Goal: Information Seeking & Learning: Learn about a topic

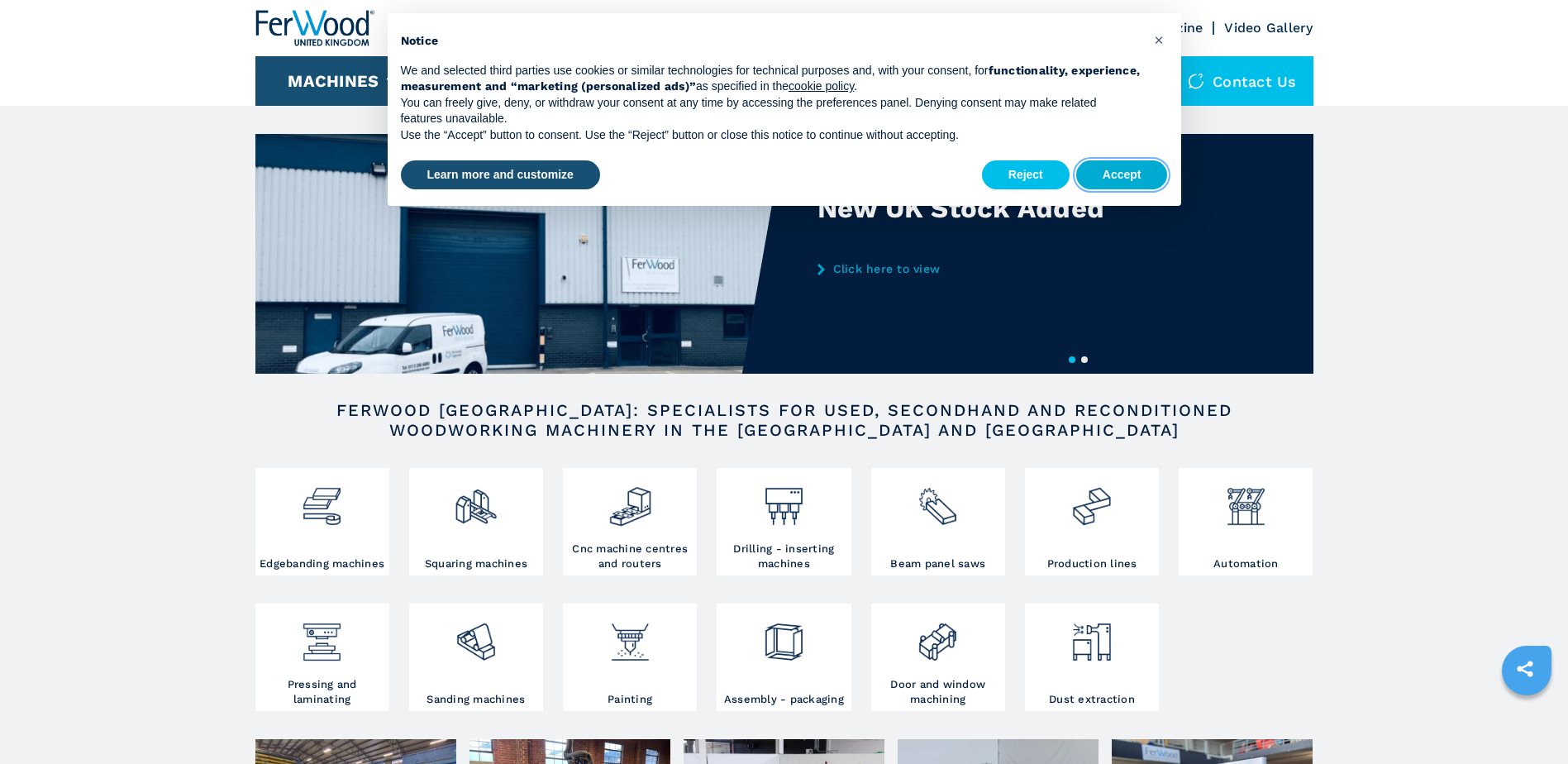
click at [1091, 170] on button "Accept" at bounding box center [1122, 176] width 91 height 30
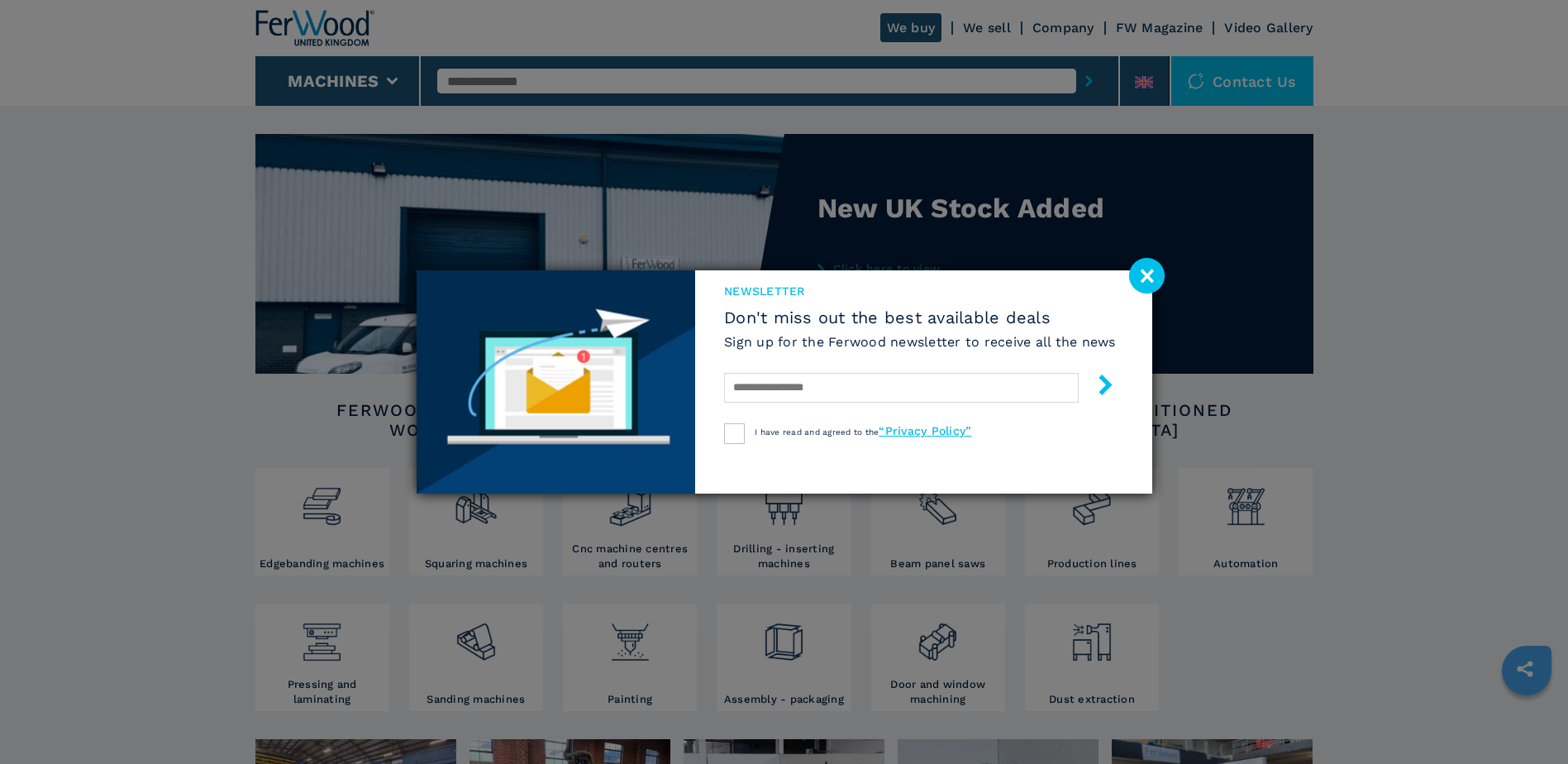
click at [1294, 91] on div "newsletter Don't miss out the best available deals Sign up for the Ferwood news…" at bounding box center [784, 382] width 1568 height 764
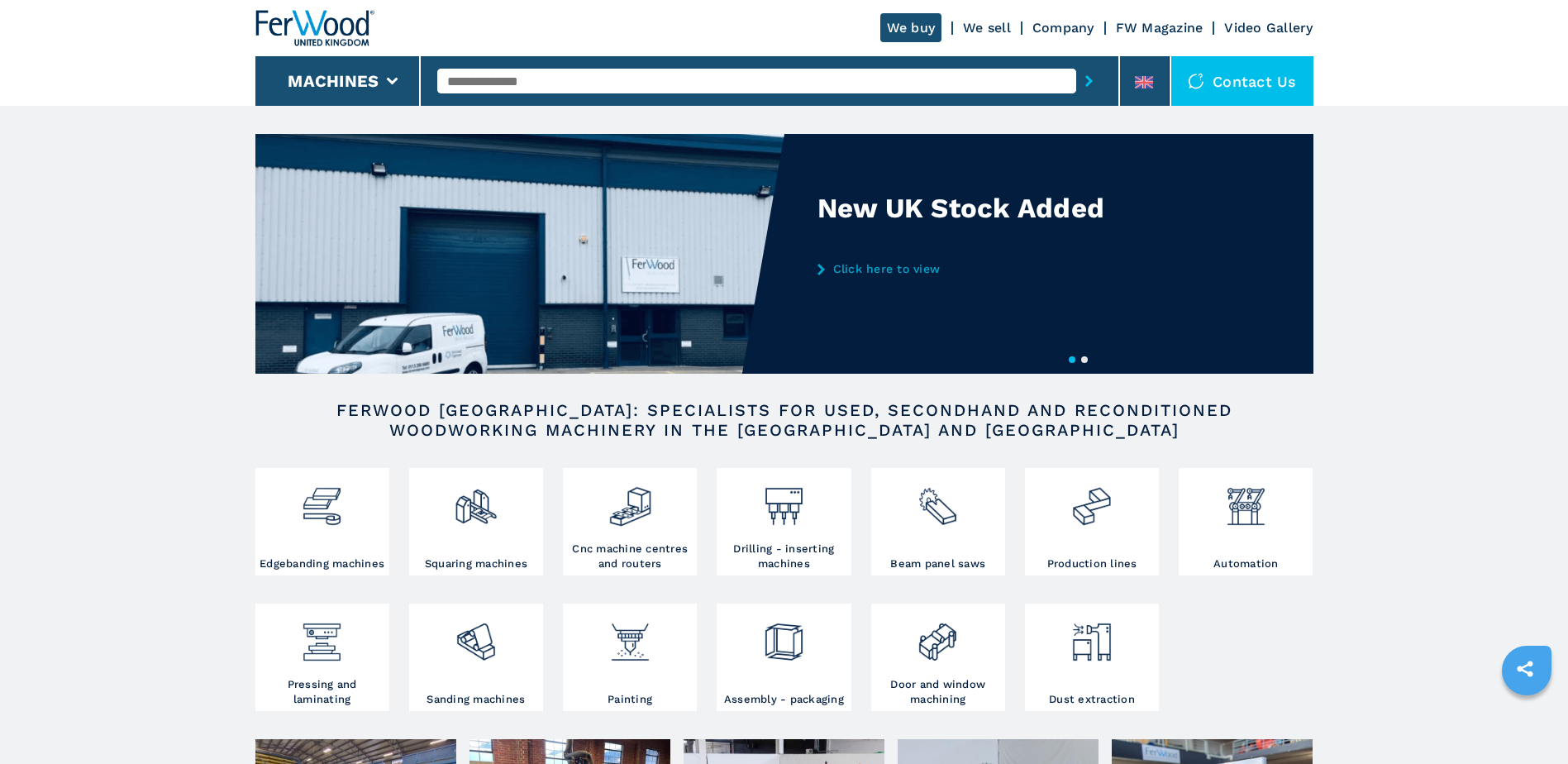
click at [1256, 81] on div "Contact us" at bounding box center [1242, 81] width 142 height 50
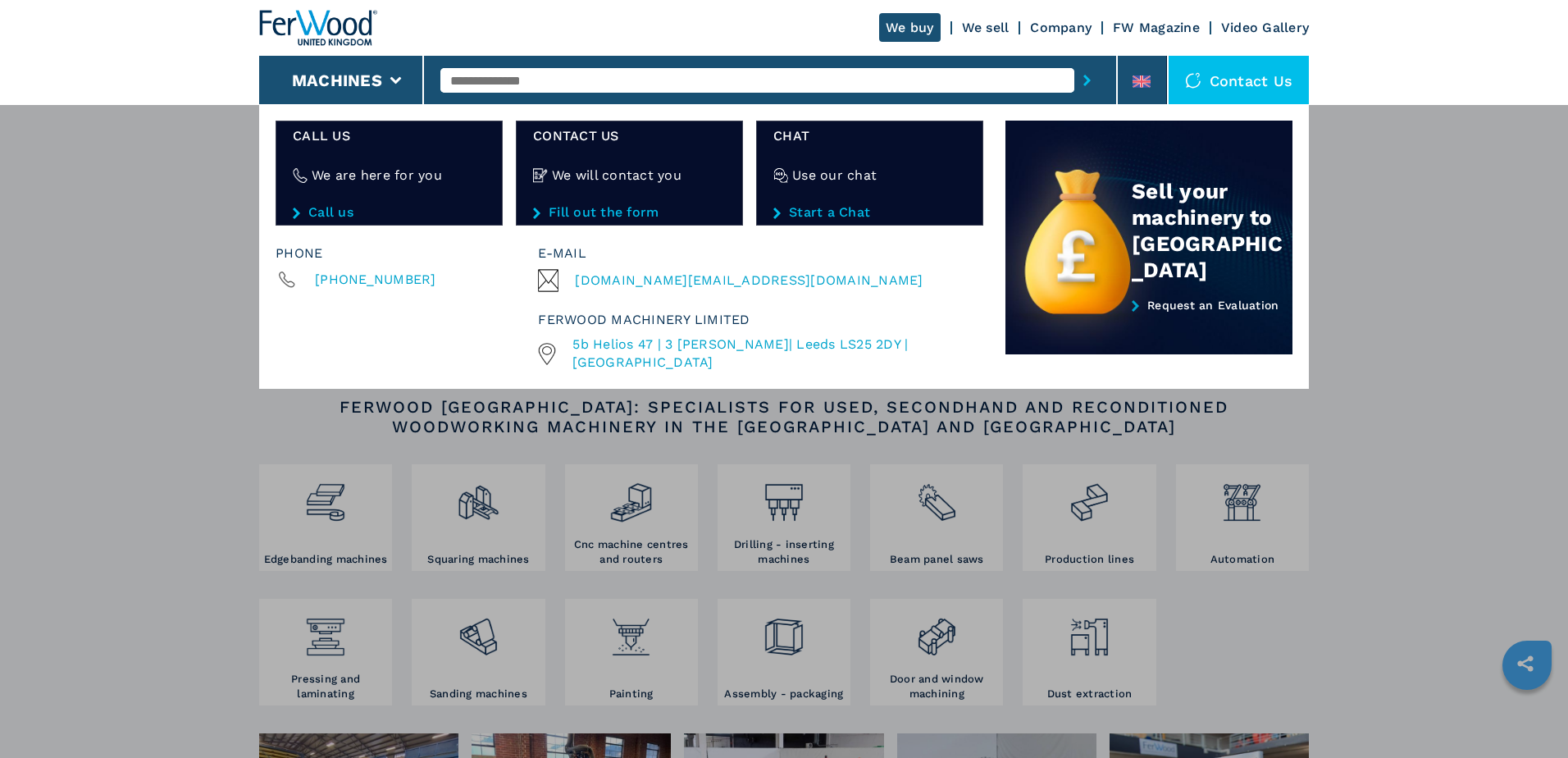
click at [1402, 394] on div "**********" at bounding box center [784, 482] width 1568 height 758
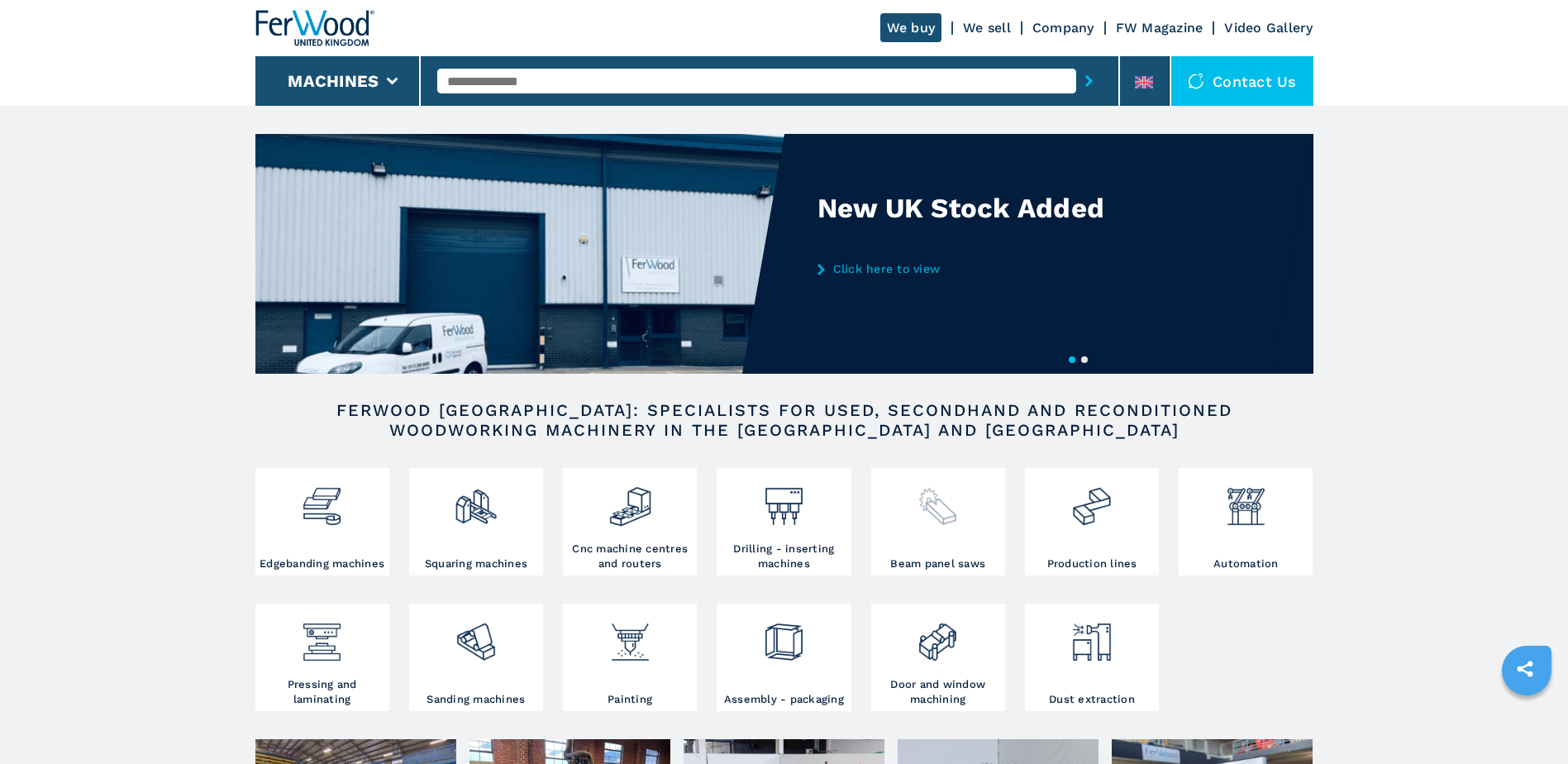
click at [932, 511] on img at bounding box center [937, 500] width 43 height 56
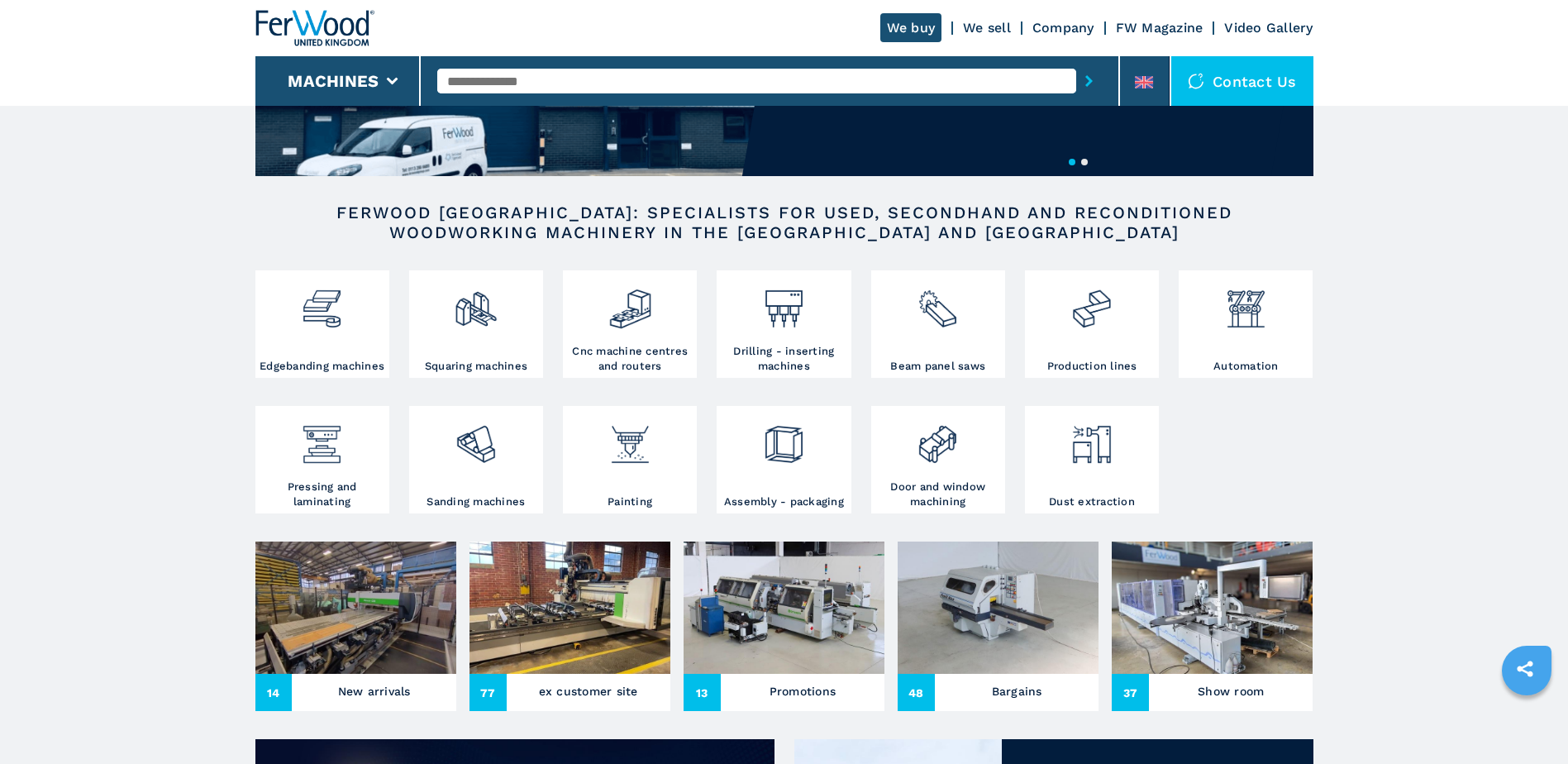
scroll to position [248, 0]
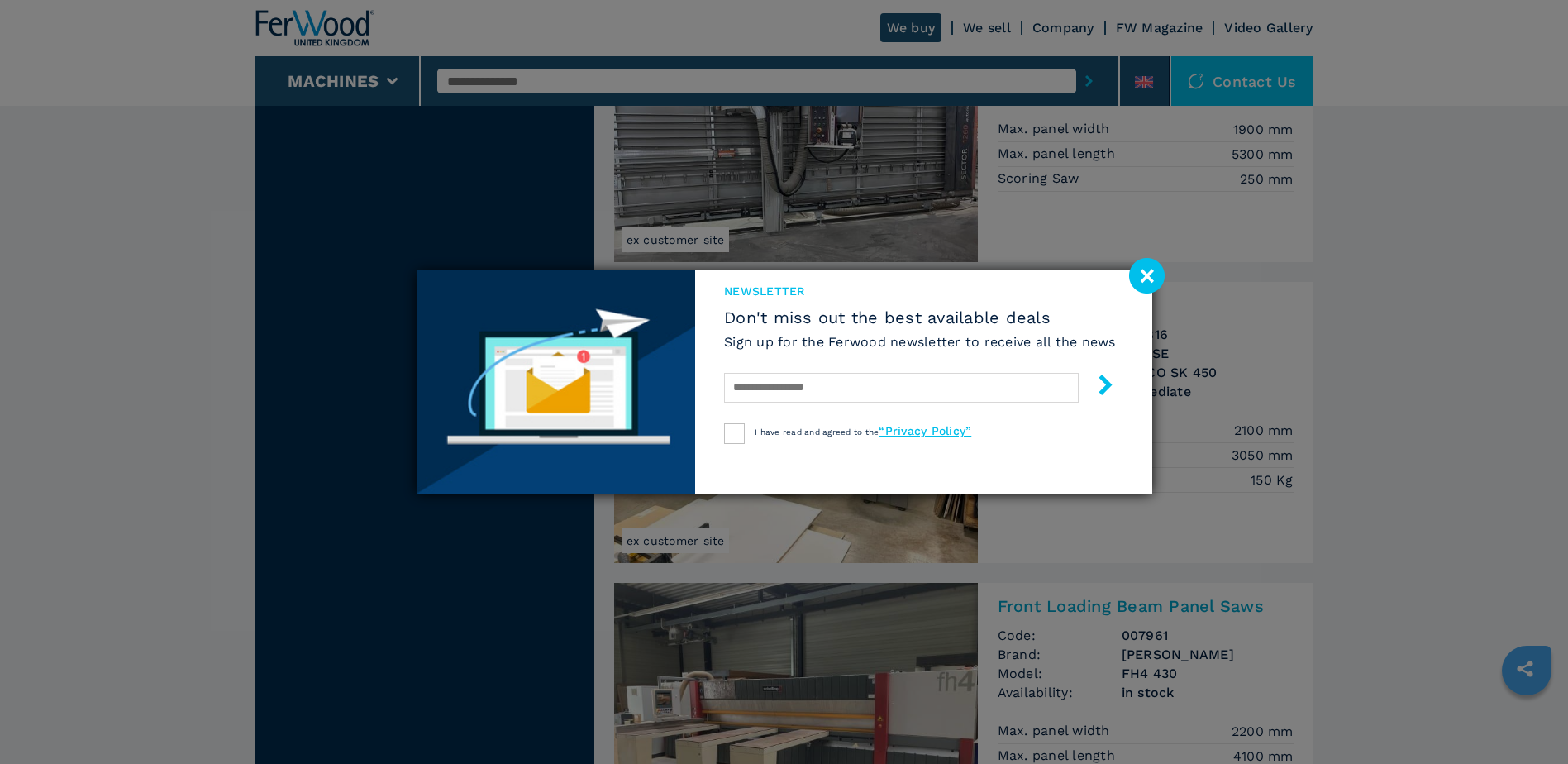
scroll to position [1571, 0]
click at [1149, 284] on image at bounding box center [1146, 276] width 35 height 35
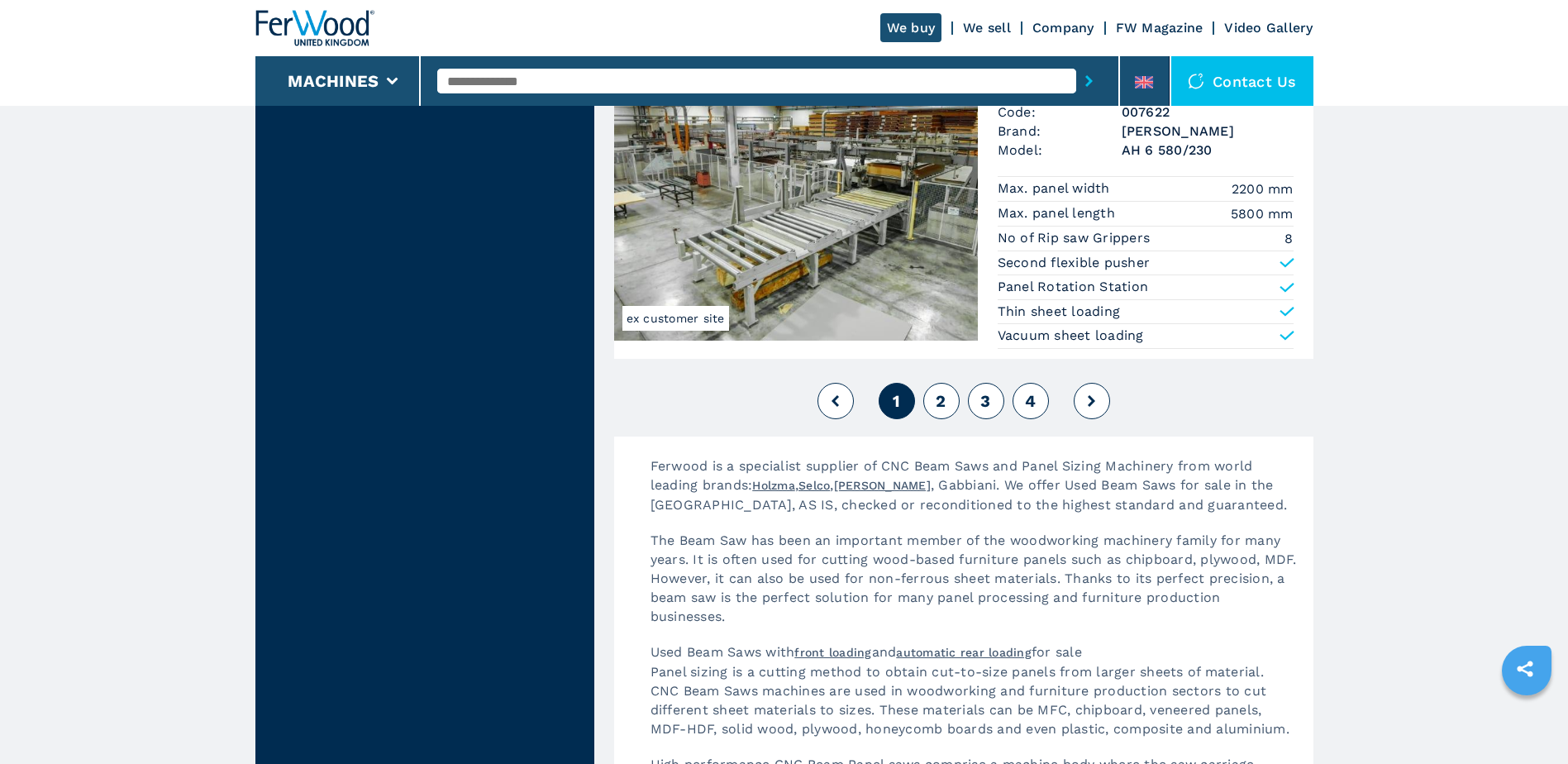
scroll to position [3719, 0]
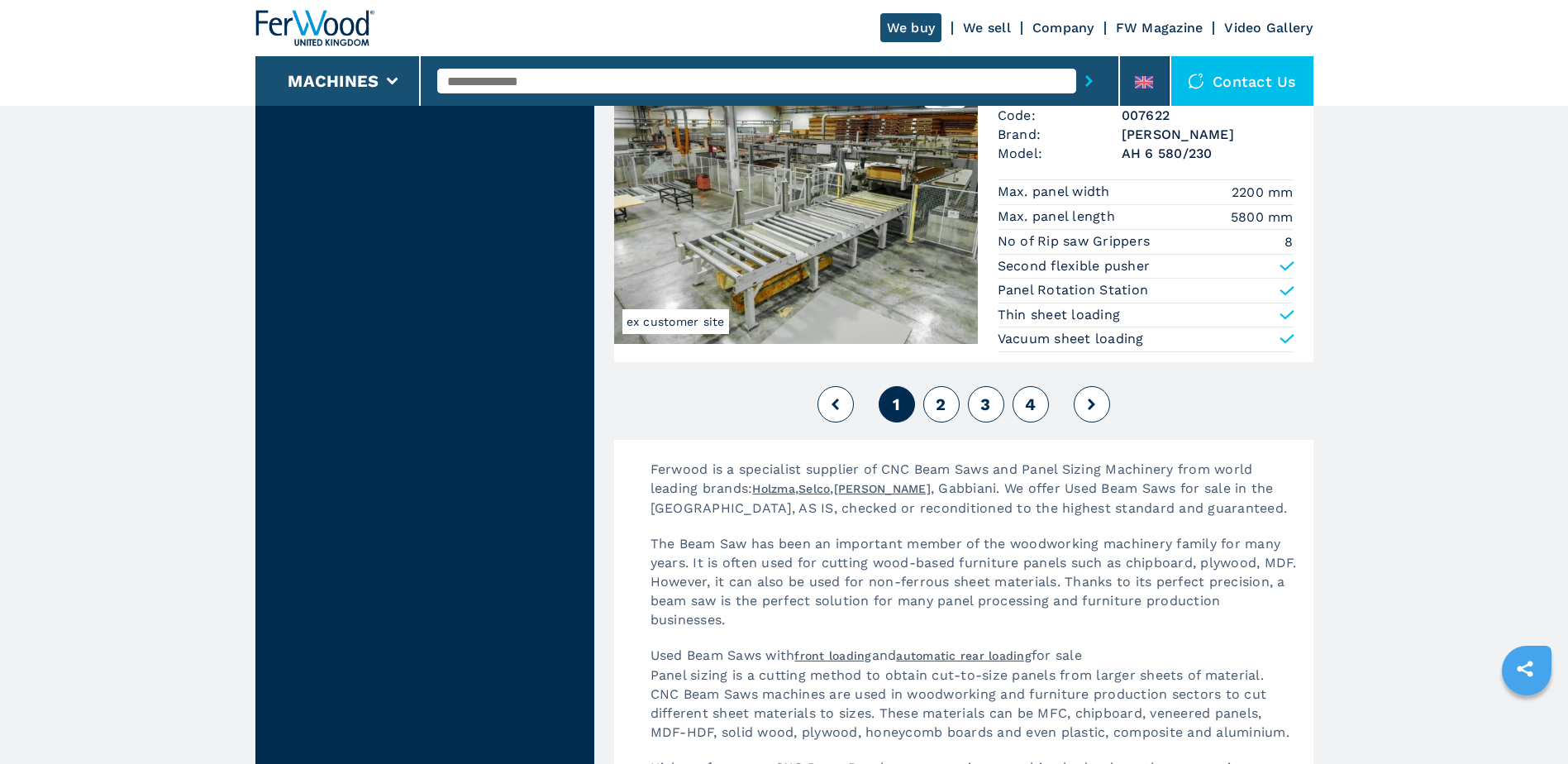
drag, startPoint x: 942, startPoint y: 406, endPoint x: 958, endPoint y: 397, distance: 18.4
click at [942, 406] on span "2" at bounding box center [940, 404] width 10 height 20
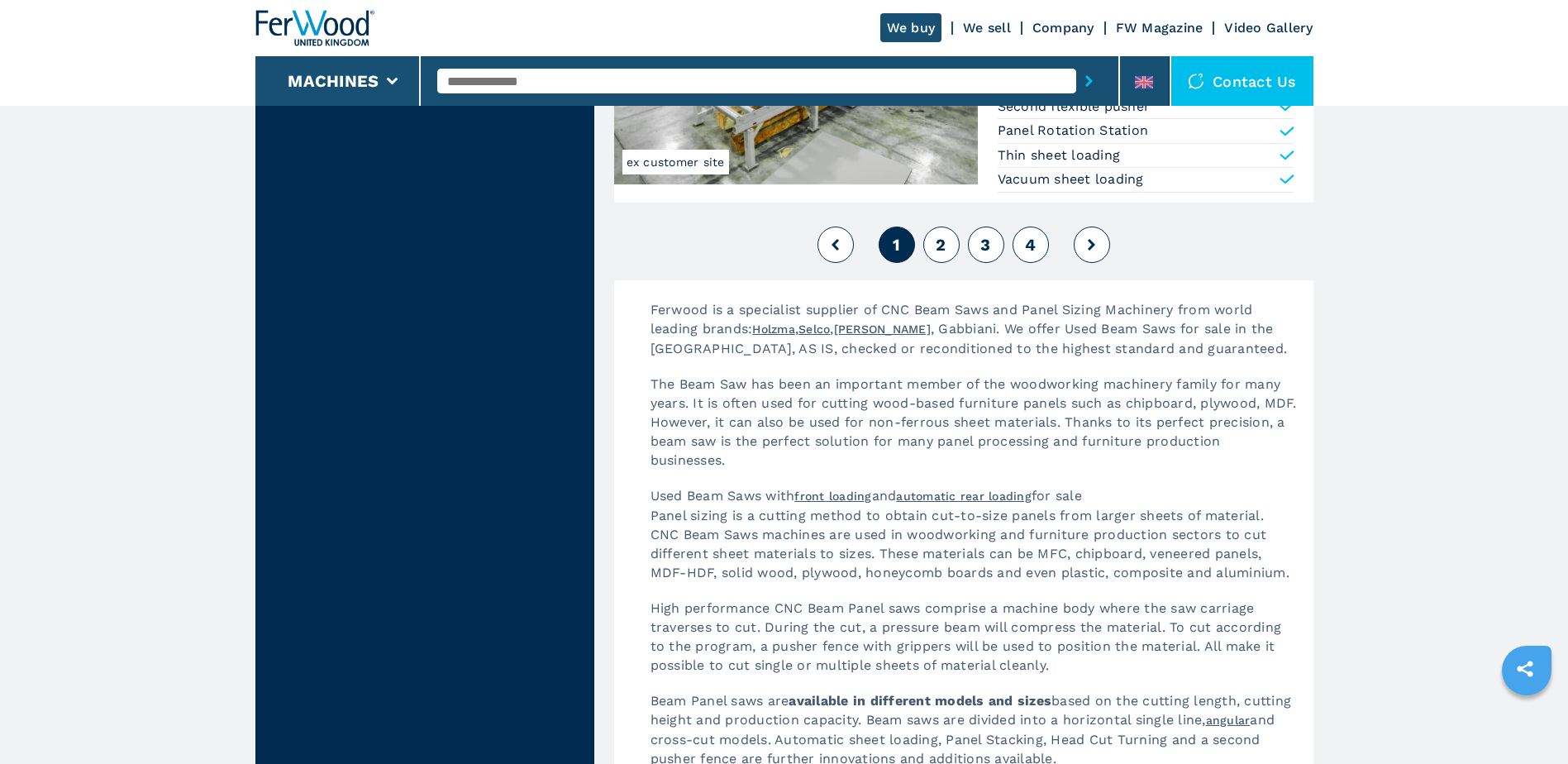
scroll to position [3885, 0]
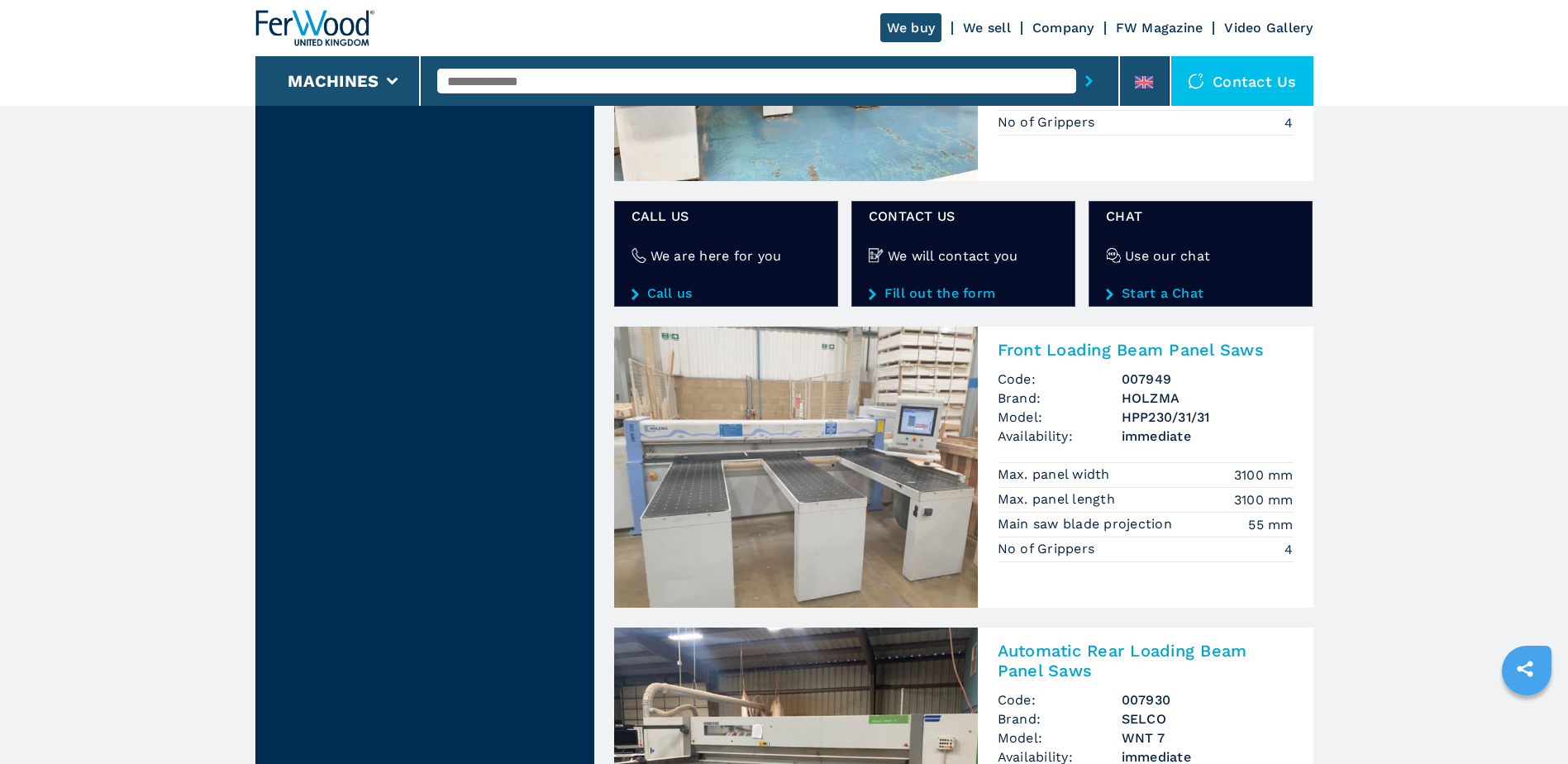
scroll to position [2728, 0]
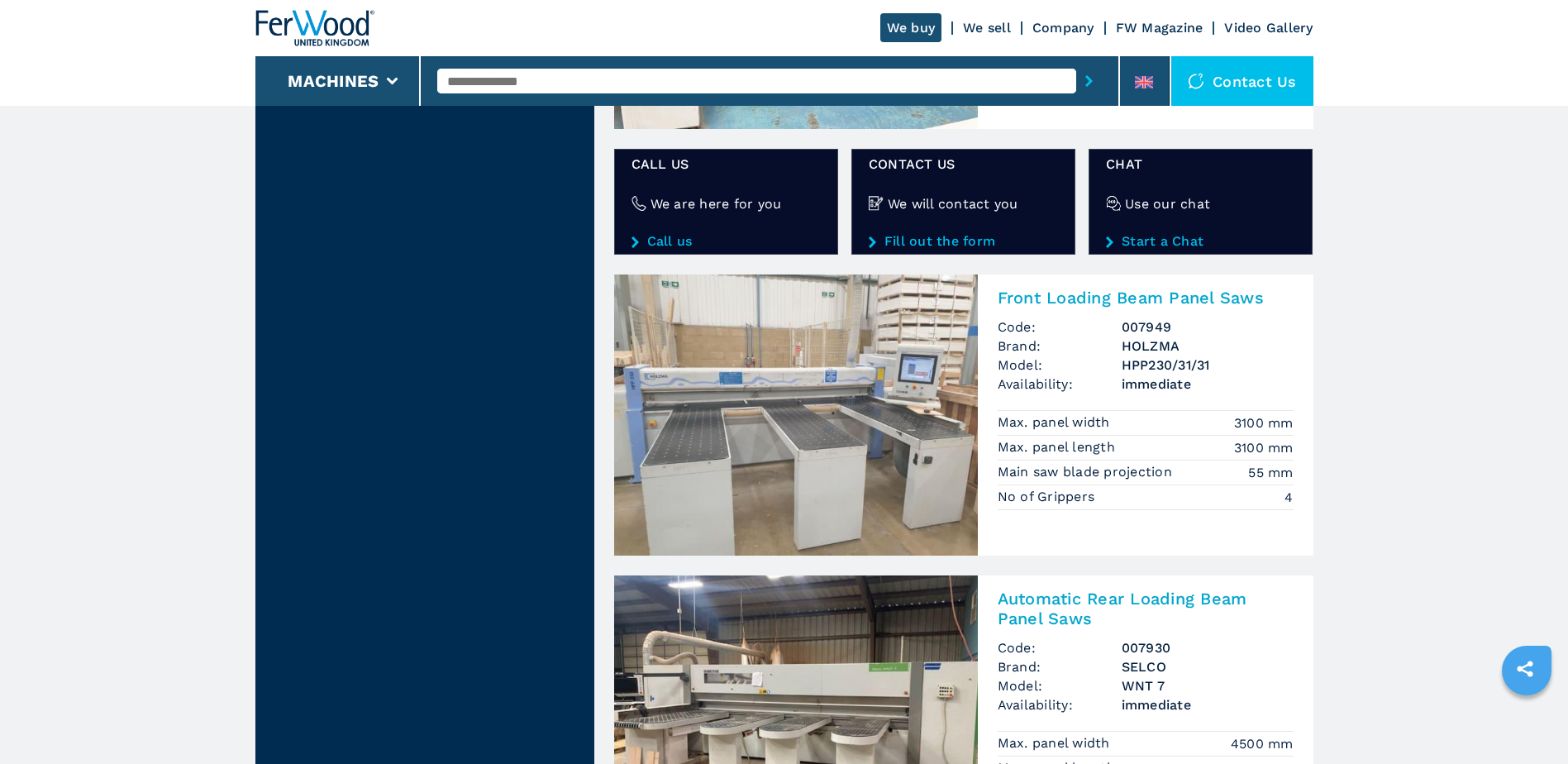
click at [1230, 294] on h2 "Front Loading Beam Panel Saws" at bounding box center [1145, 297] width 295 height 20
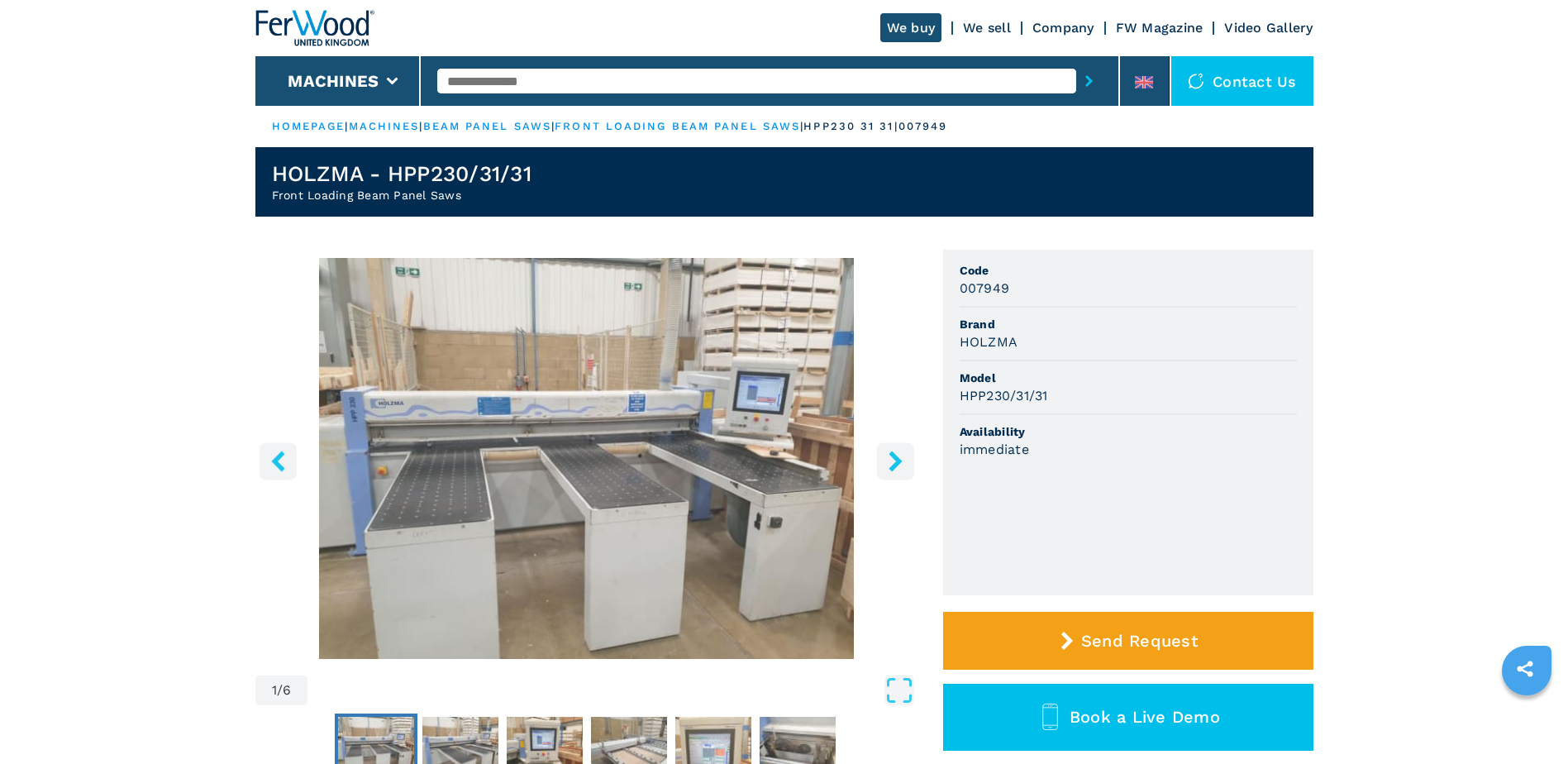
click at [898, 463] on icon "right-button" at bounding box center [894, 461] width 13 height 20
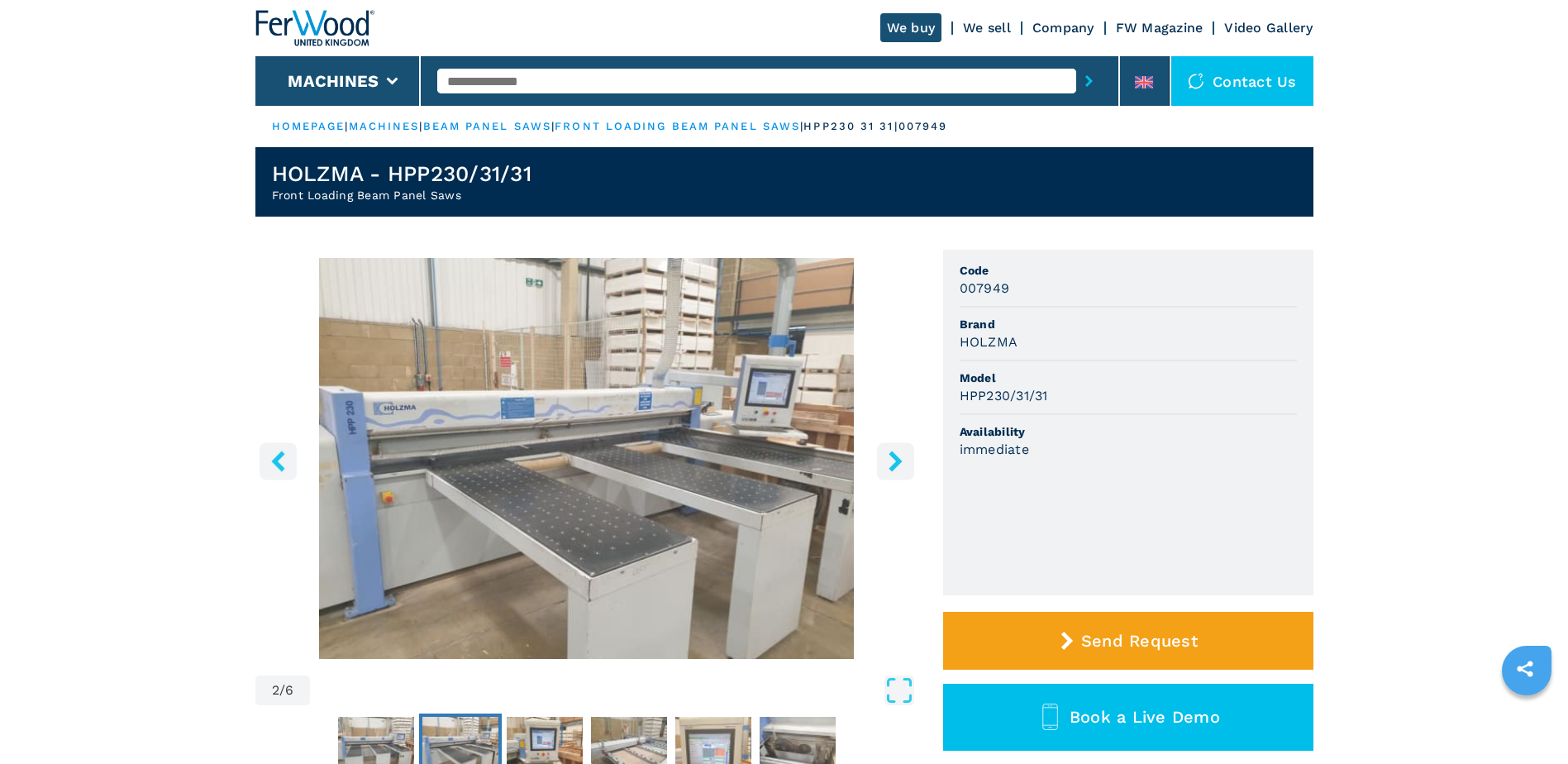
click at [898, 463] on icon "right-button" at bounding box center [894, 461] width 13 height 20
click at [898, 454] on icon "right-button" at bounding box center [895, 461] width 20 height 20
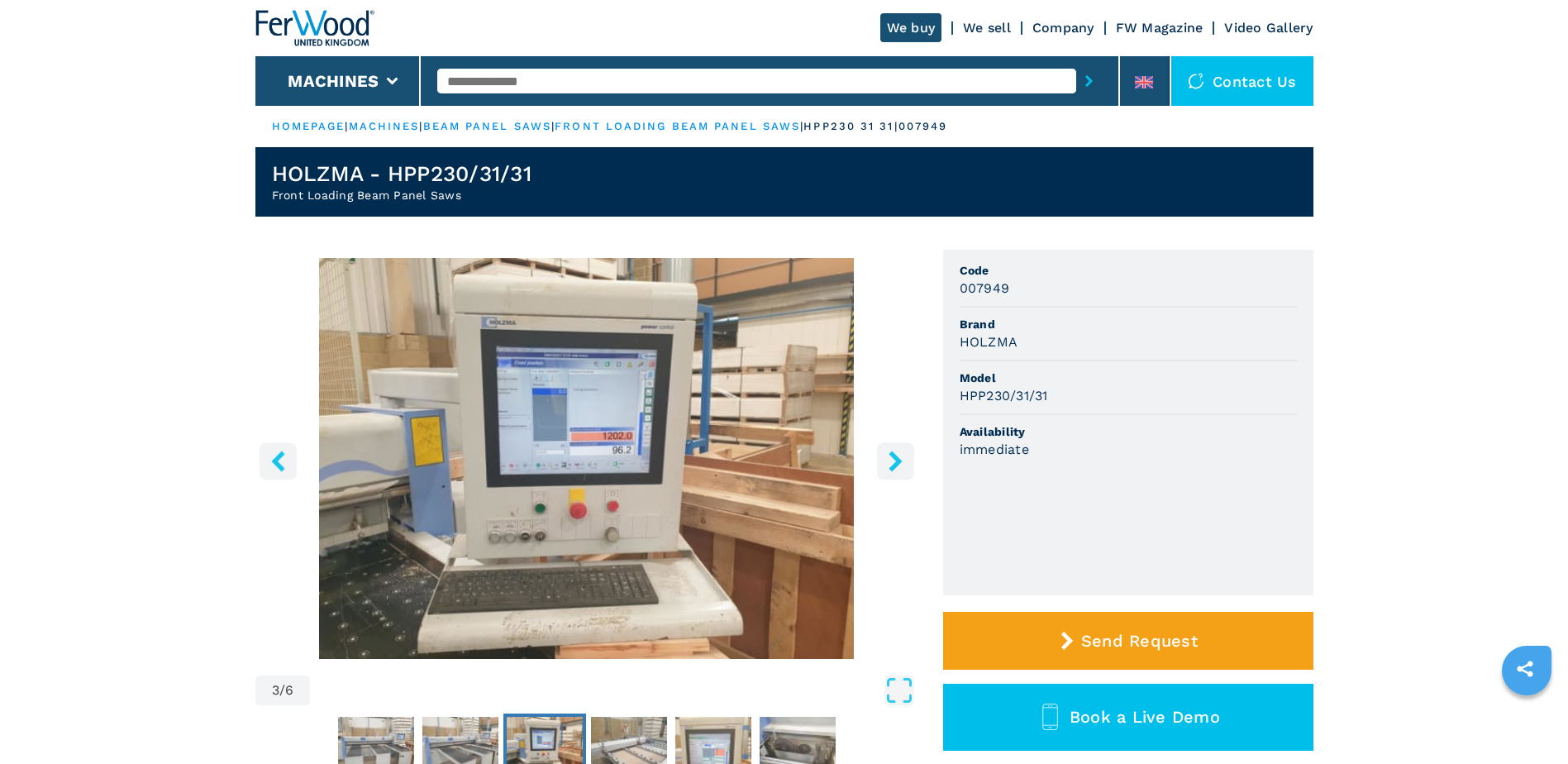
click at [898, 454] on icon "right-button" at bounding box center [895, 461] width 20 height 20
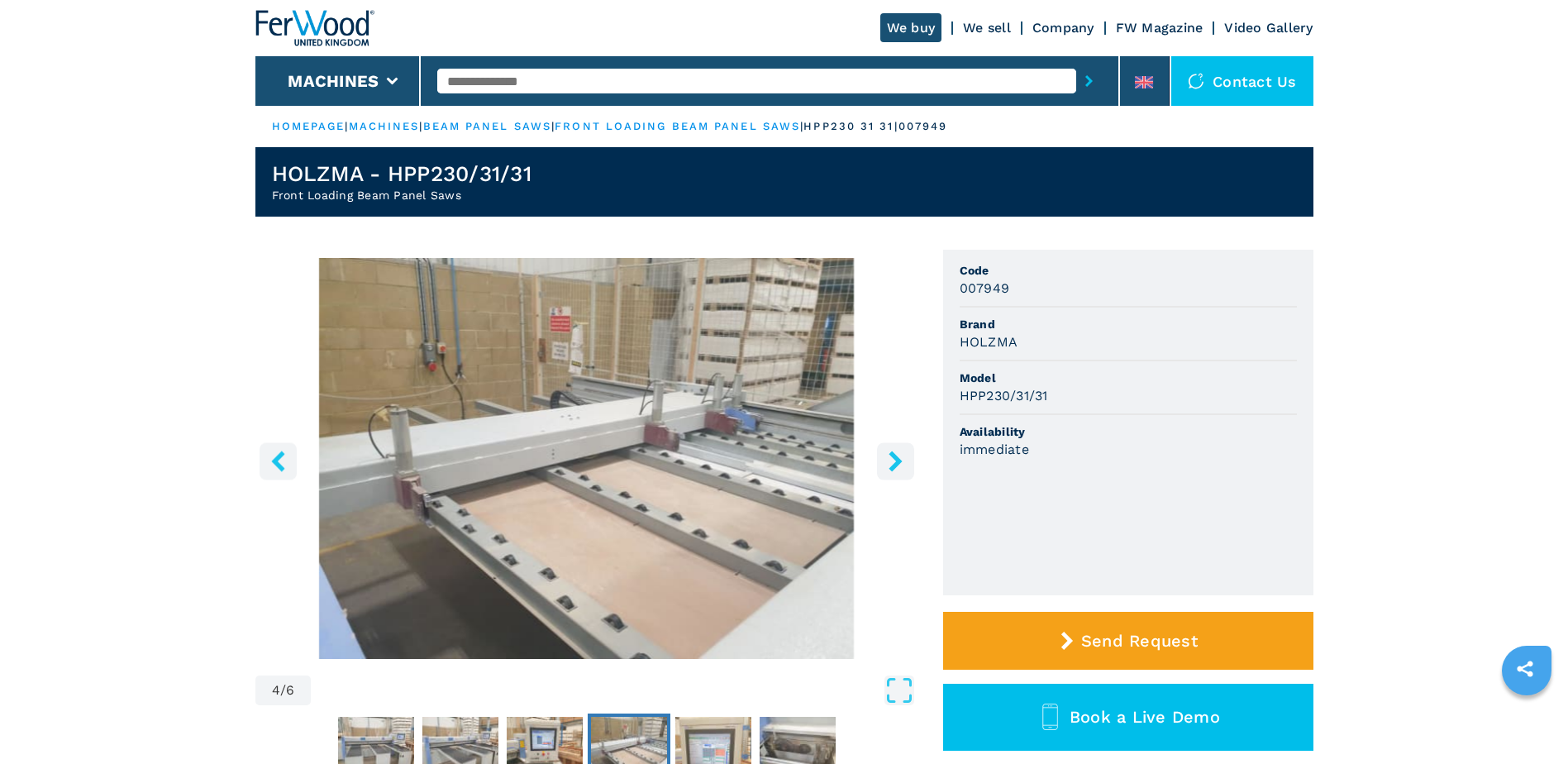
click at [898, 454] on icon "right-button" at bounding box center [895, 461] width 20 height 20
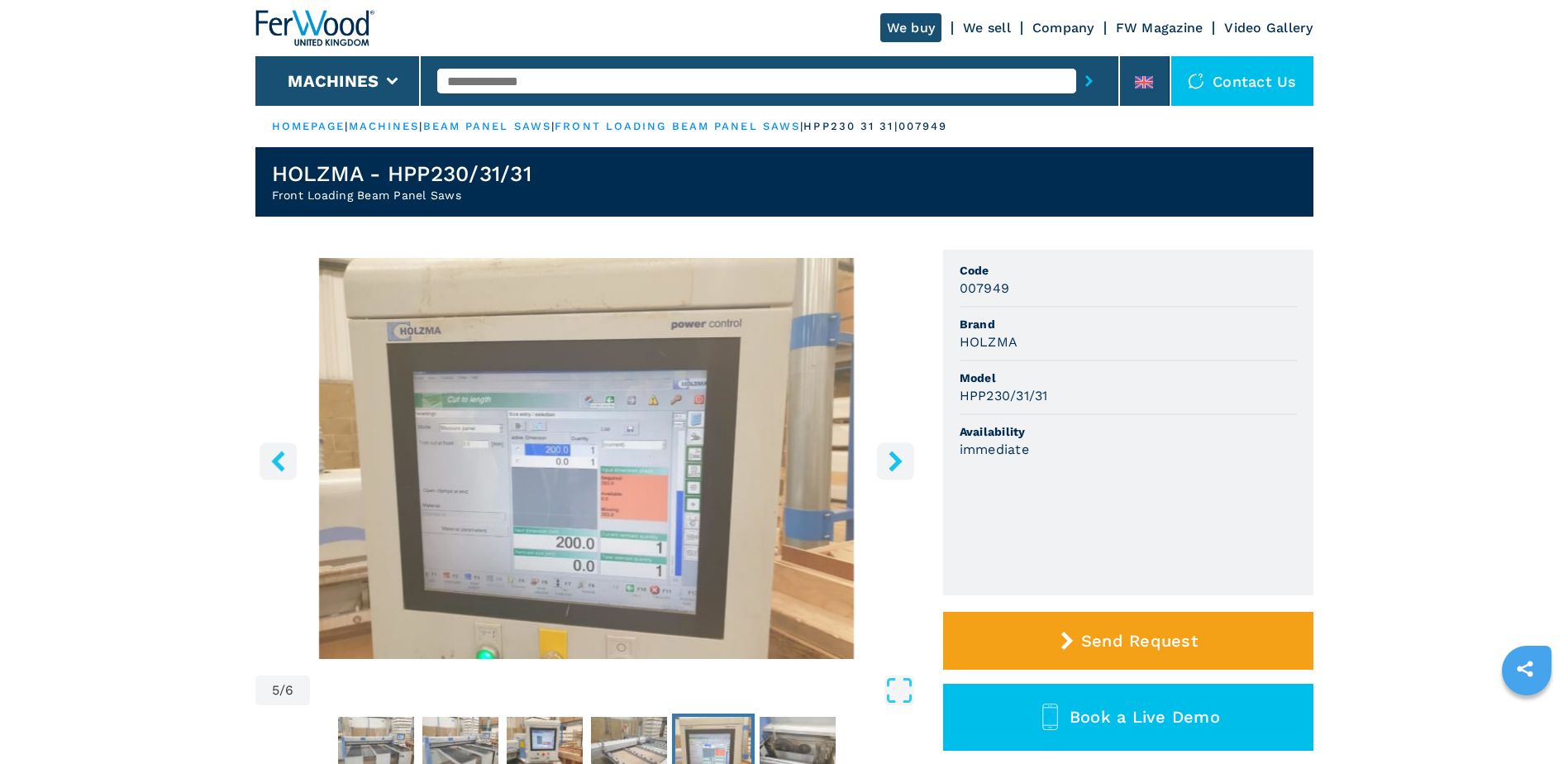
click at [898, 454] on icon "right-button" at bounding box center [895, 461] width 20 height 20
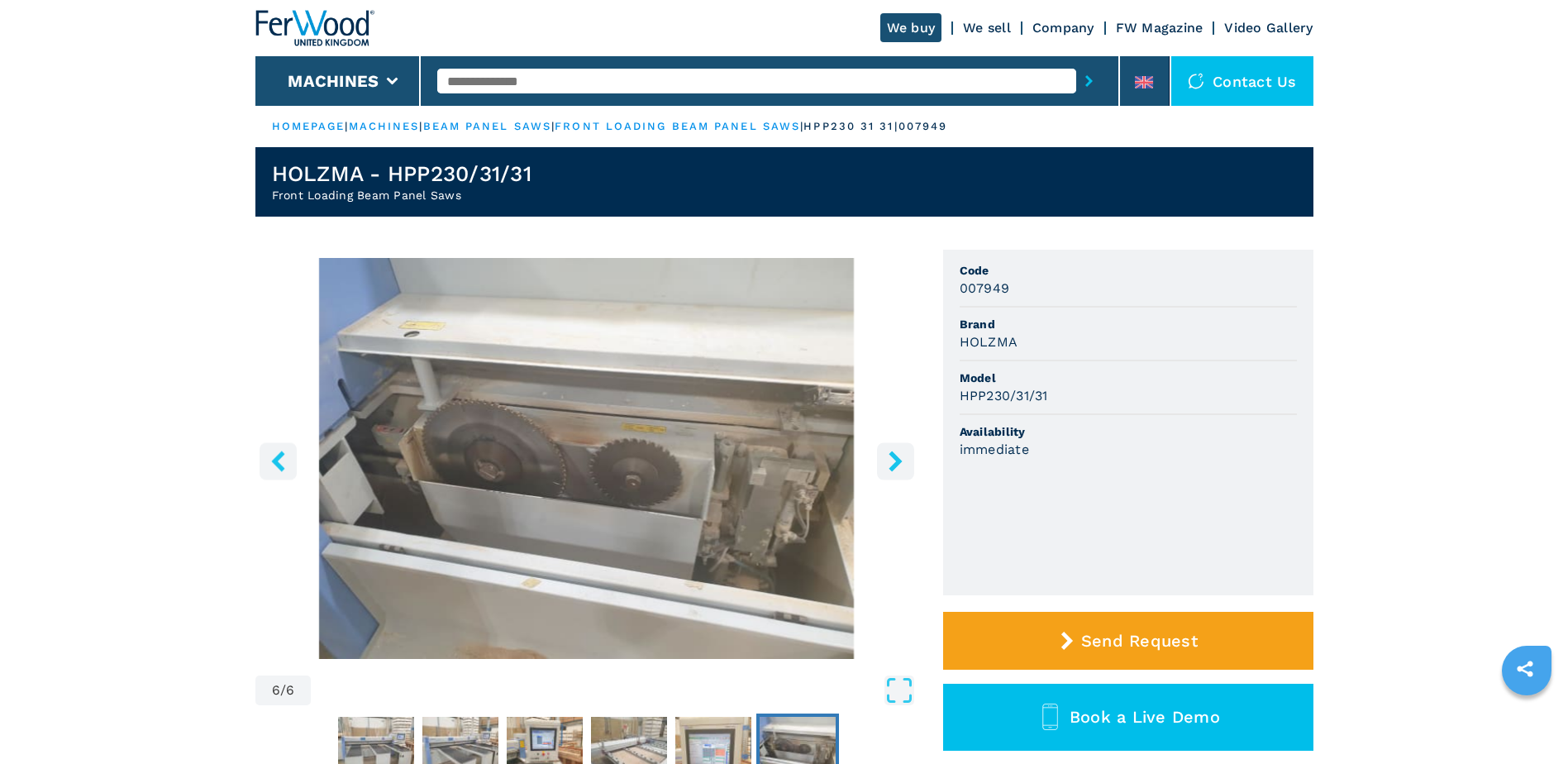
click at [898, 454] on icon "right-button" at bounding box center [895, 461] width 20 height 20
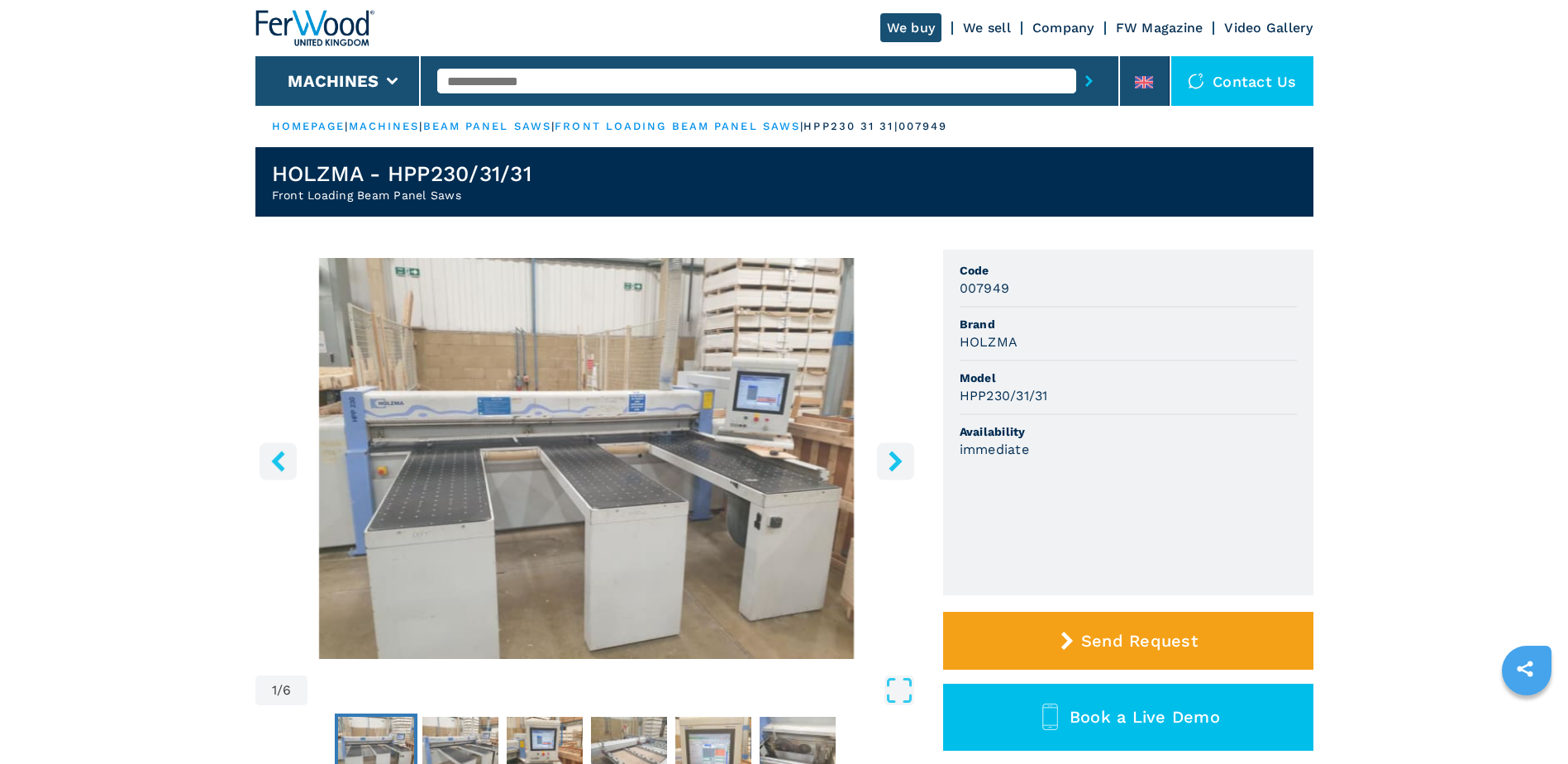
click at [898, 454] on icon "right-button" at bounding box center [895, 461] width 20 height 20
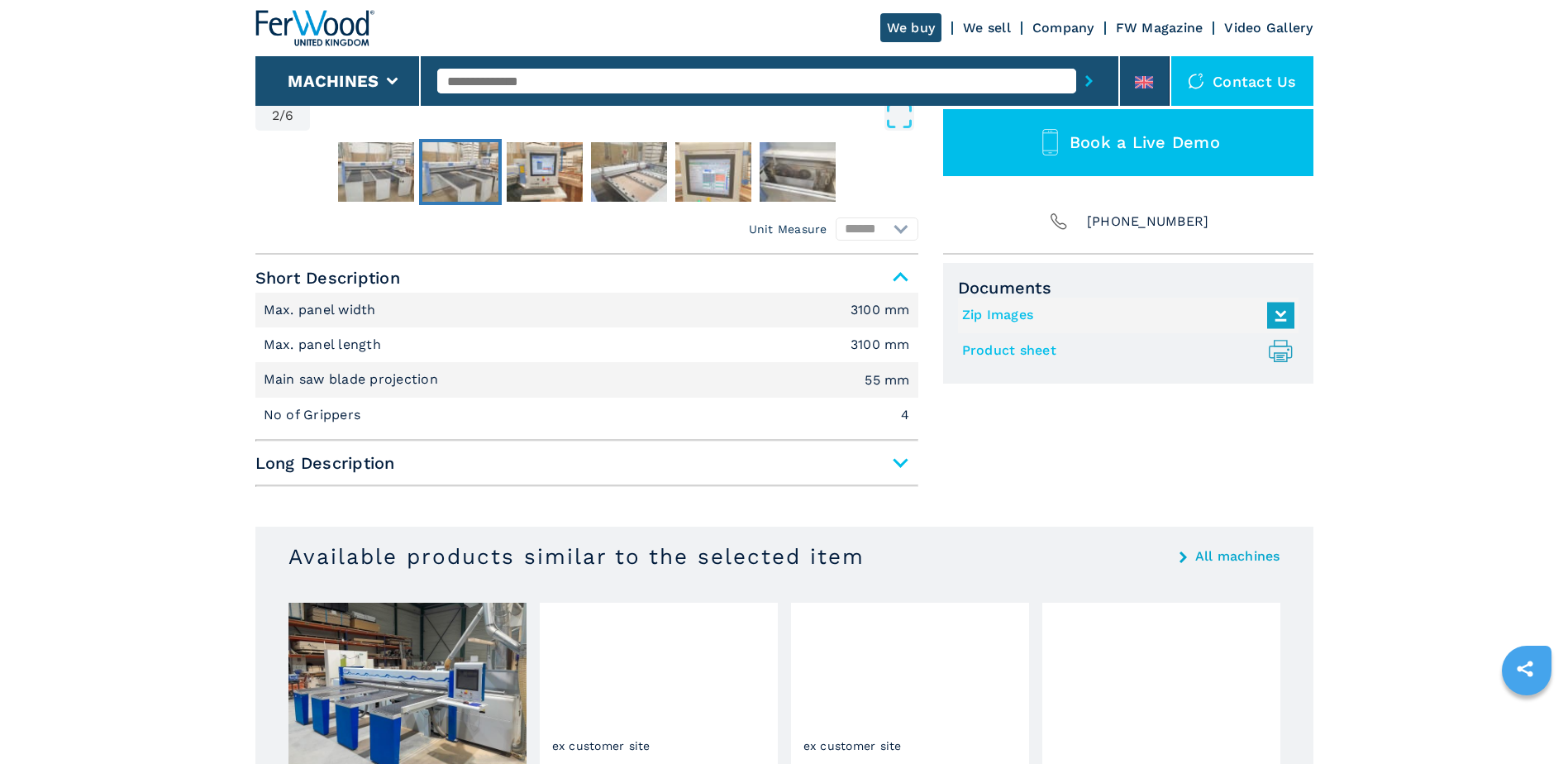
scroll to position [579, 0]
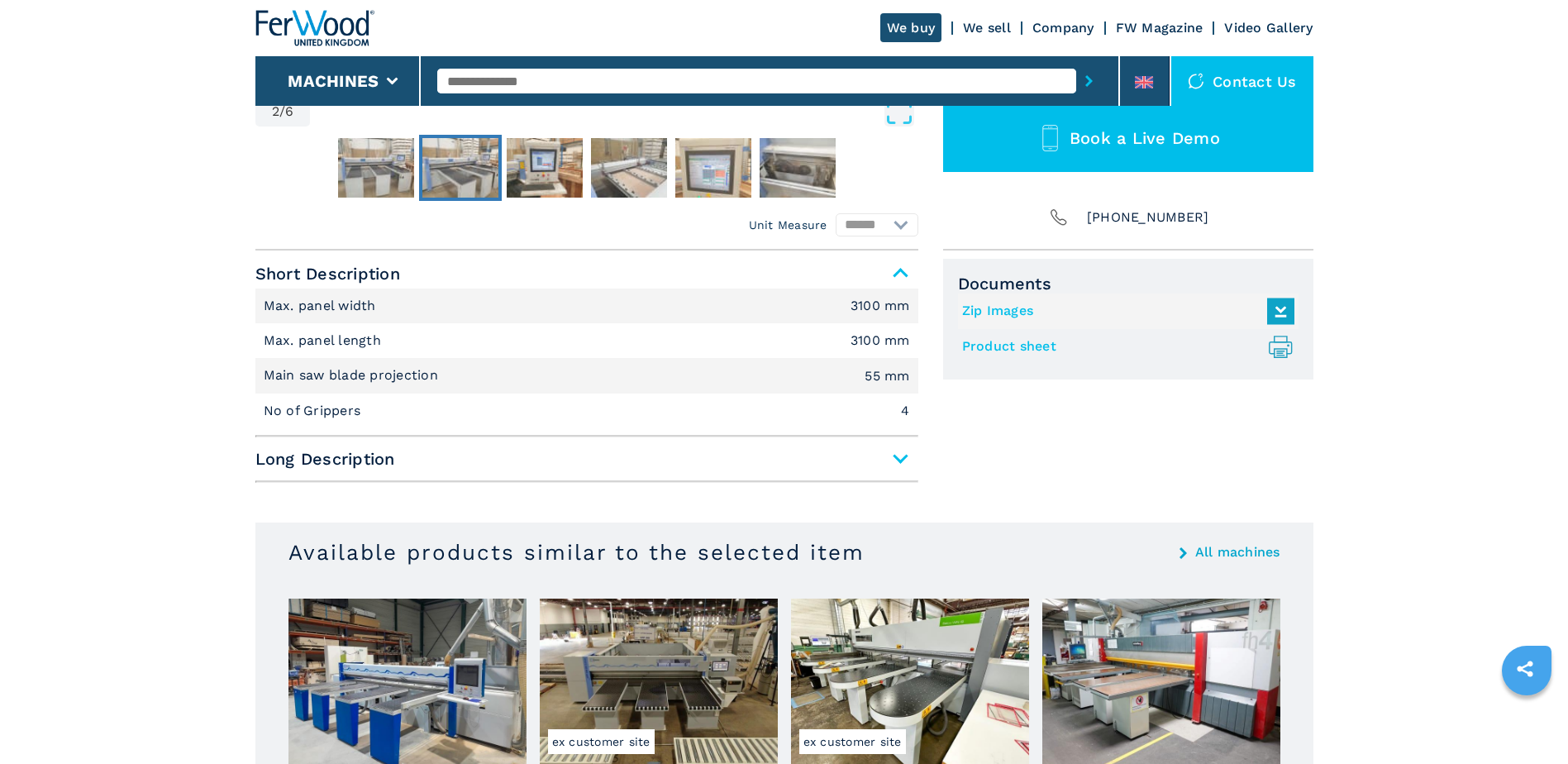
click at [902, 464] on span "Long Description" at bounding box center [587, 459] width 663 height 30
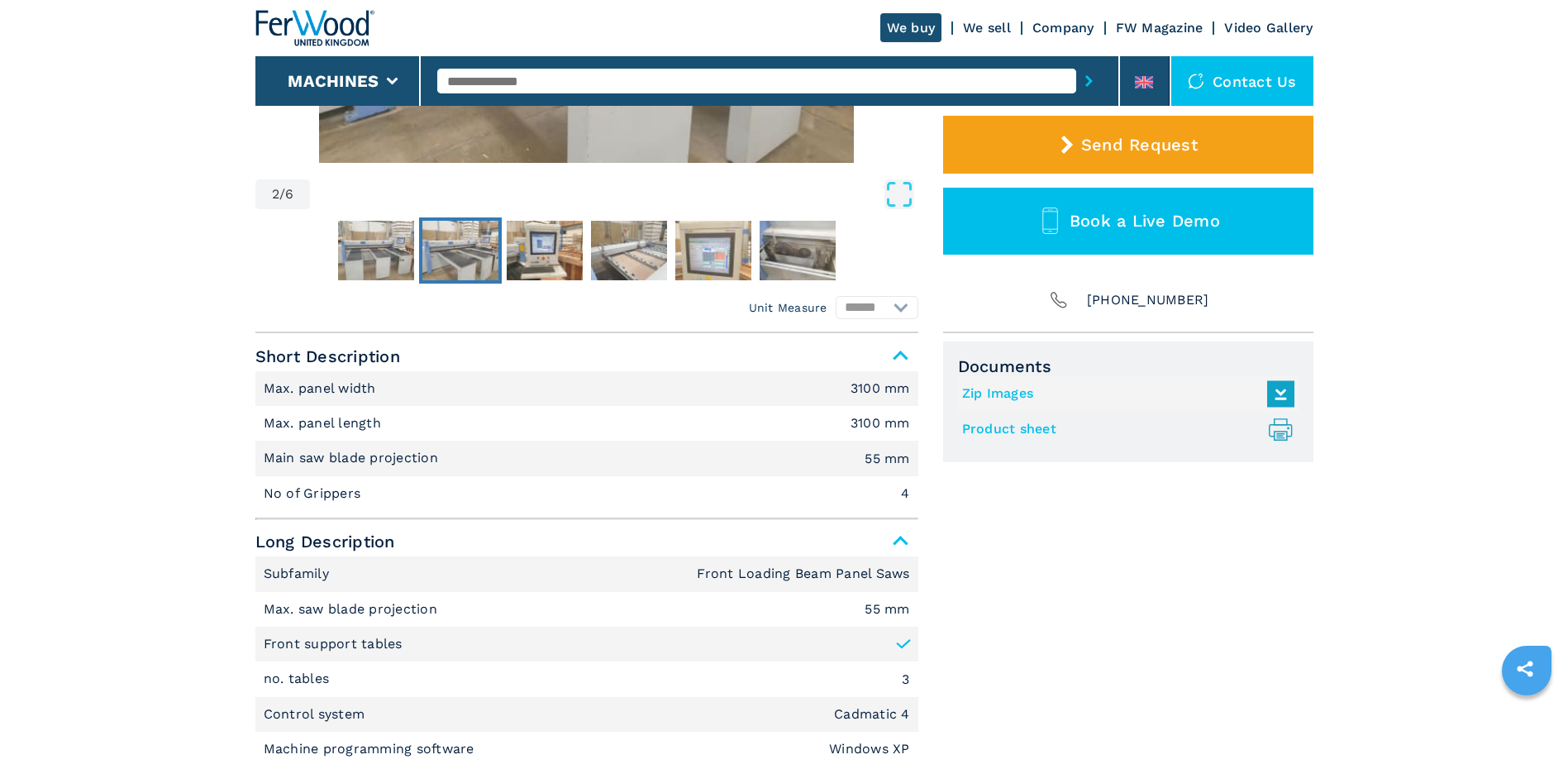
scroll to position [83, 0]
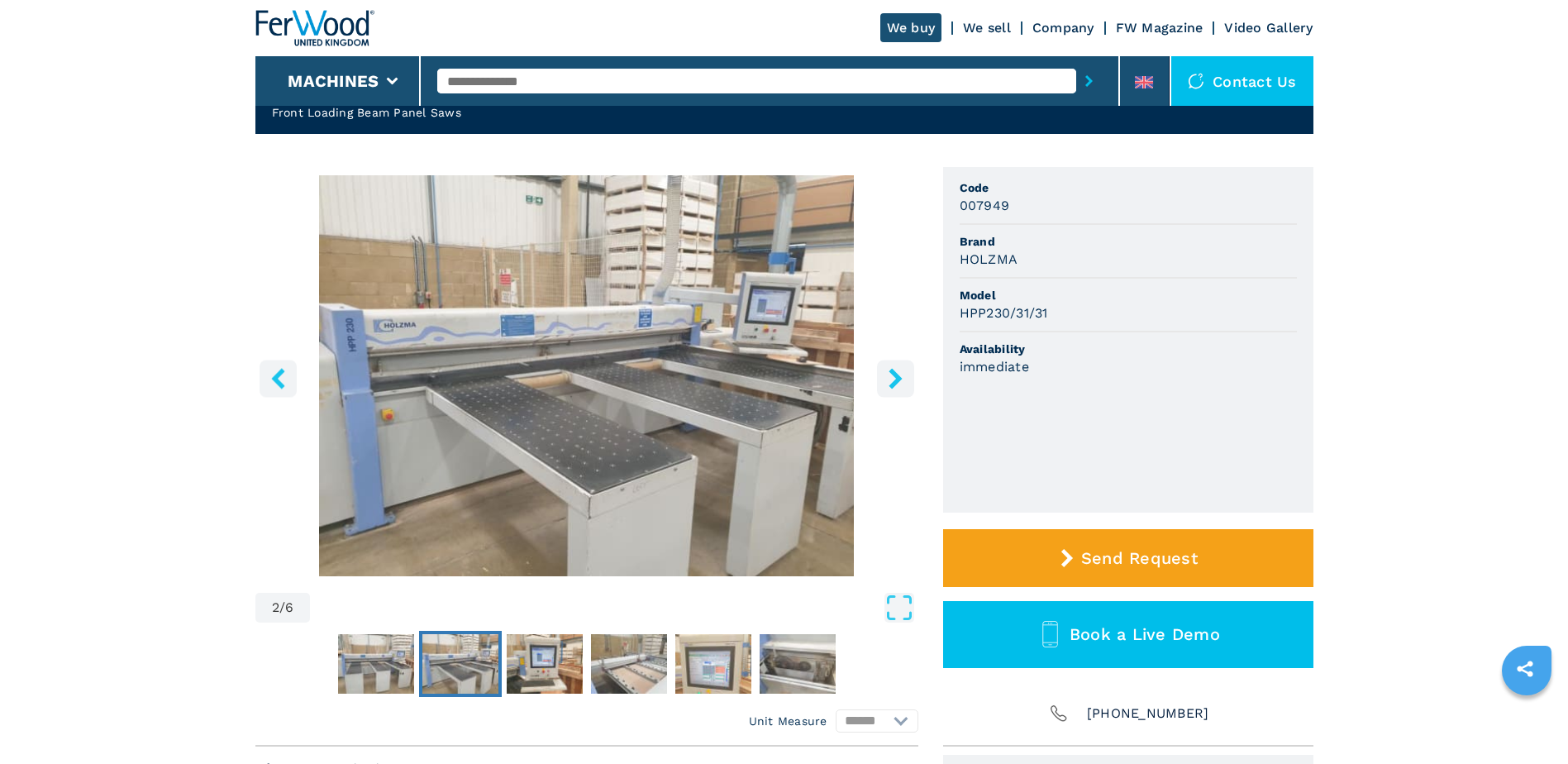
click at [886, 366] on button "right-button" at bounding box center [895, 378] width 37 height 37
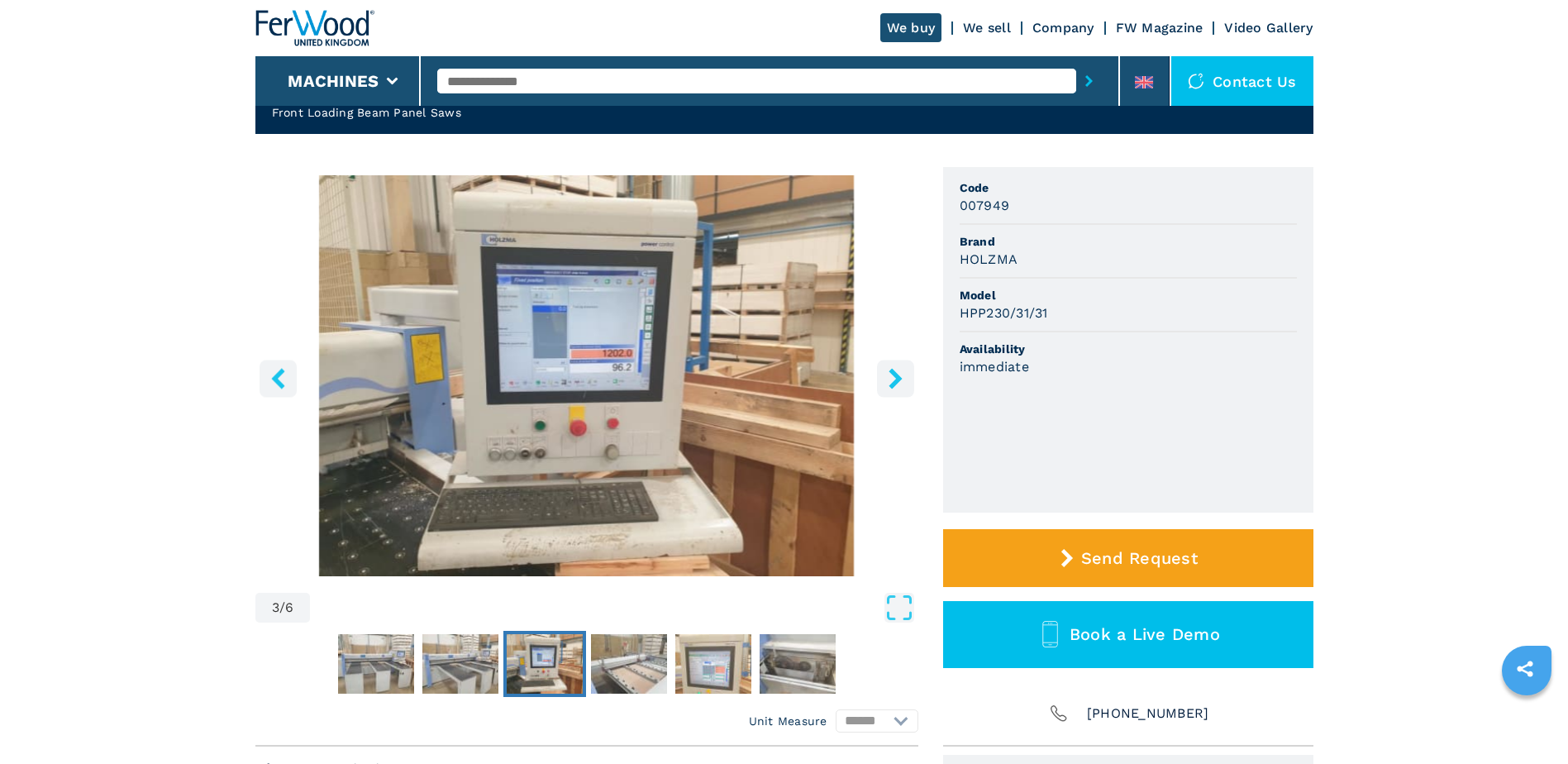
click at [880, 373] on button "right-button" at bounding box center [895, 378] width 37 height 37
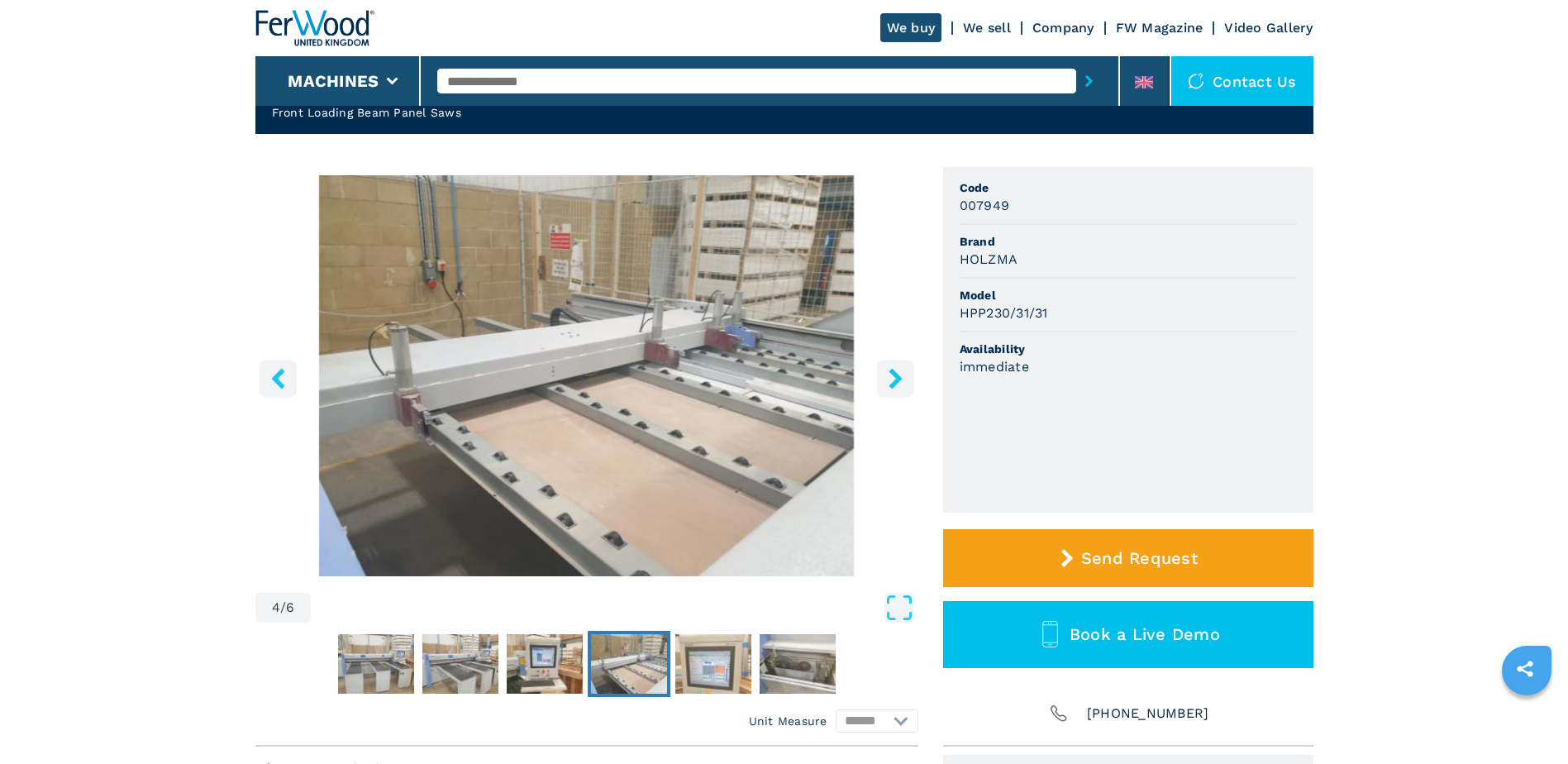
click at [880, 373] on button "right-button" at bounding box center [895, 378] width 37 height 37
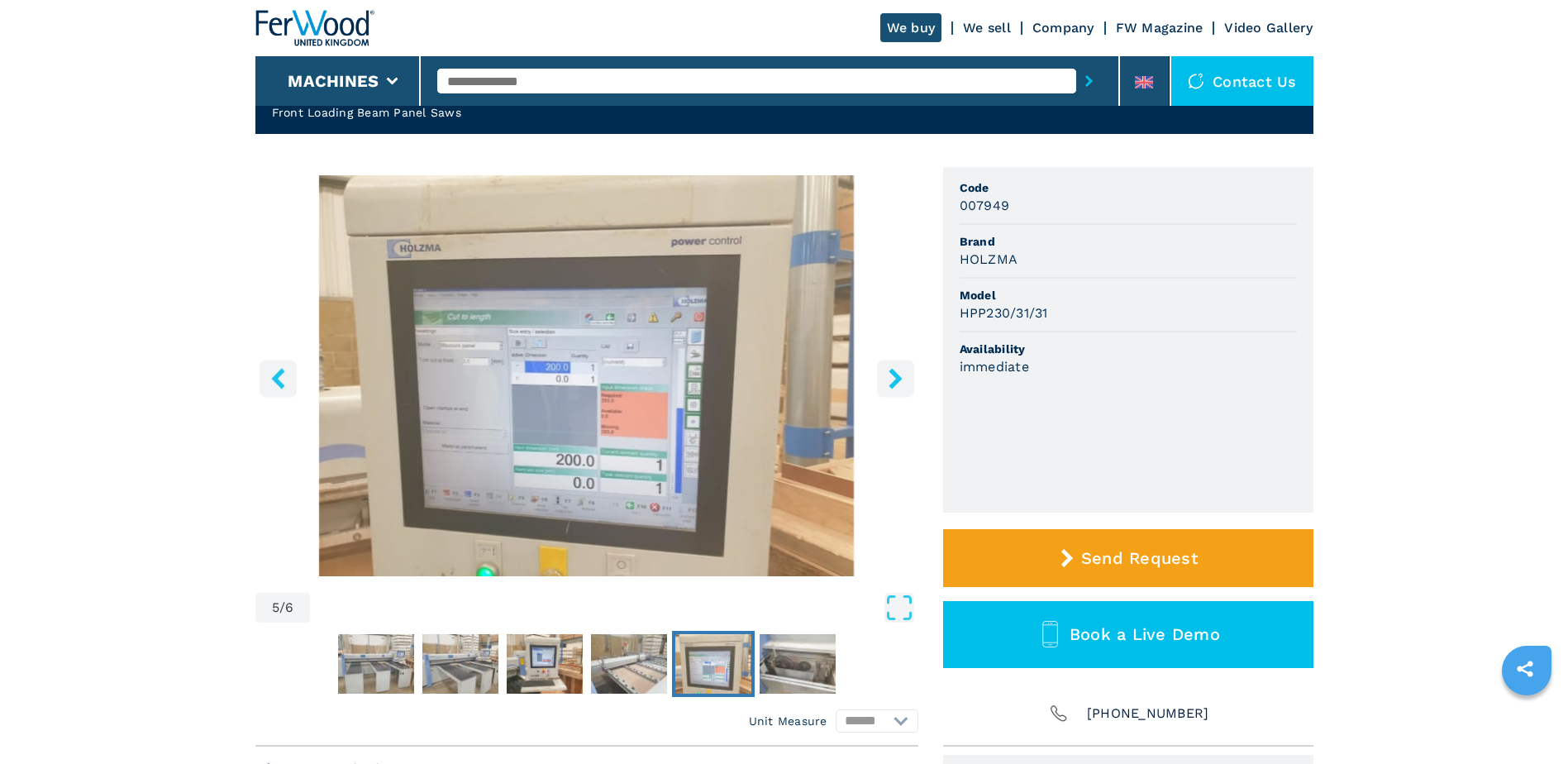
click at [880, 373] on button "right-button" at bounding box center [895, 378] width 37 height 37
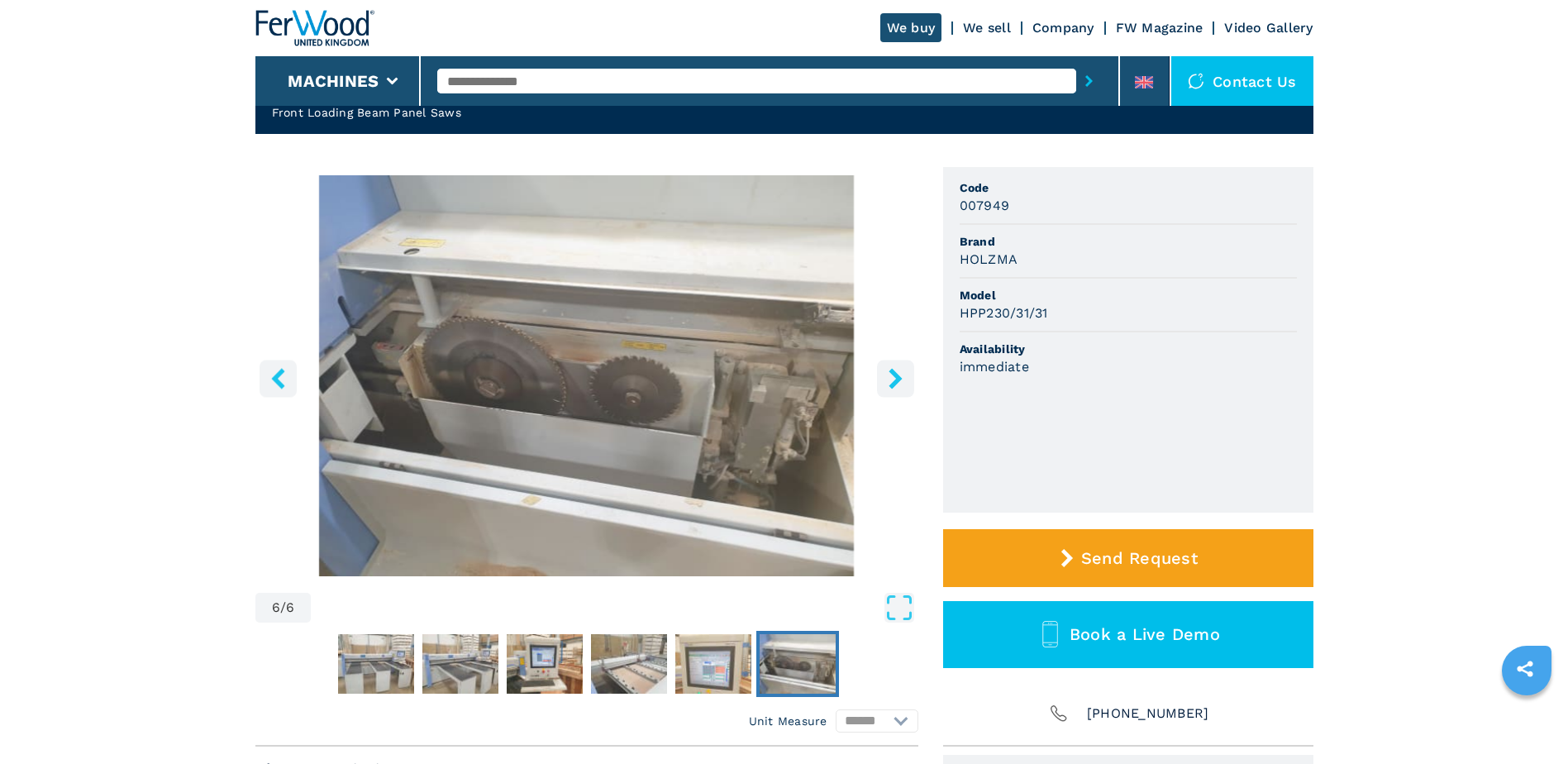
click at [880, 373] on button "right-button" at bounding box center [895, 378] width 37 height 37
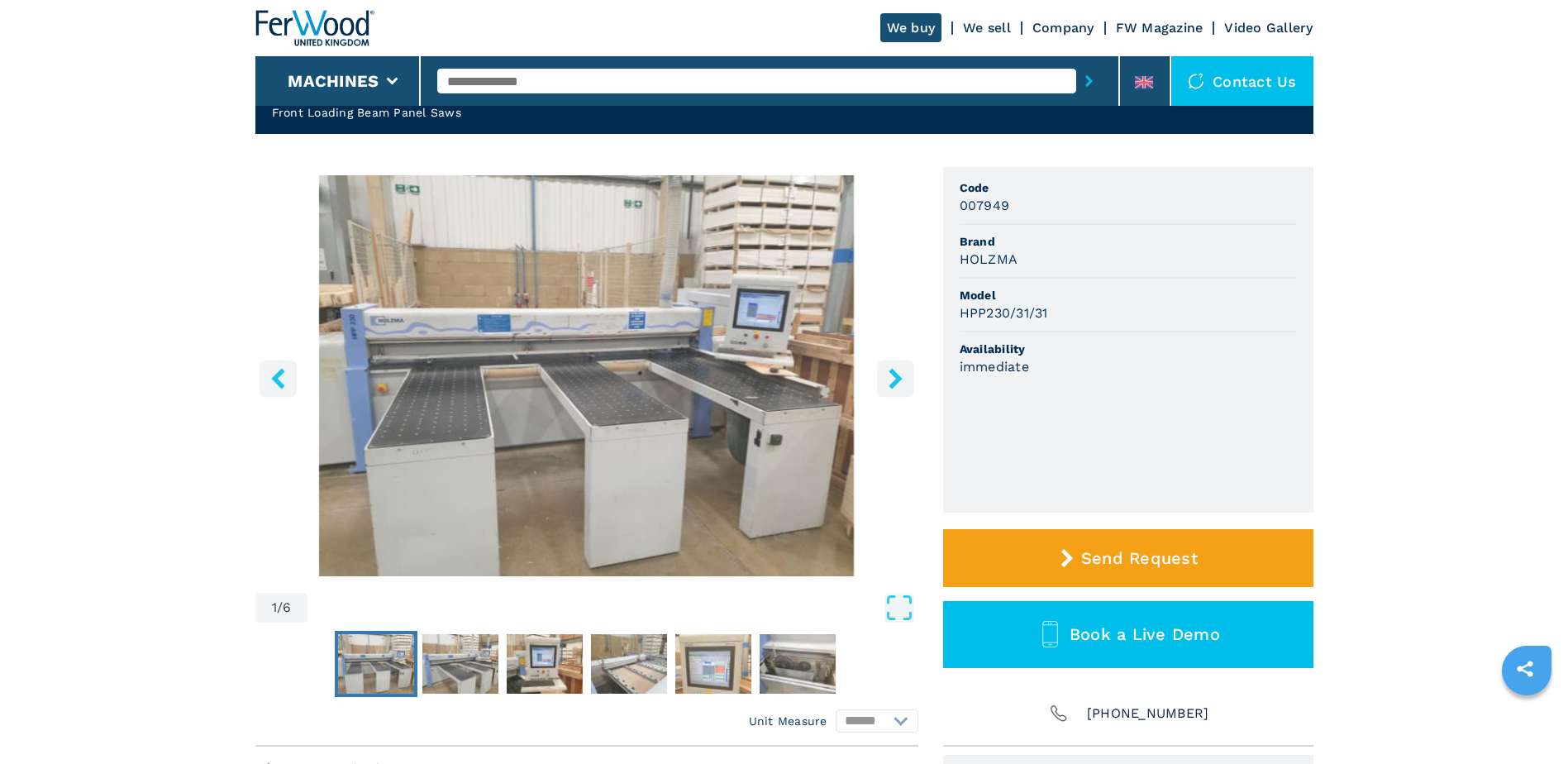
click at [880, 373] on button "right-button" at bounding box center [895, 378] width 37 height 37
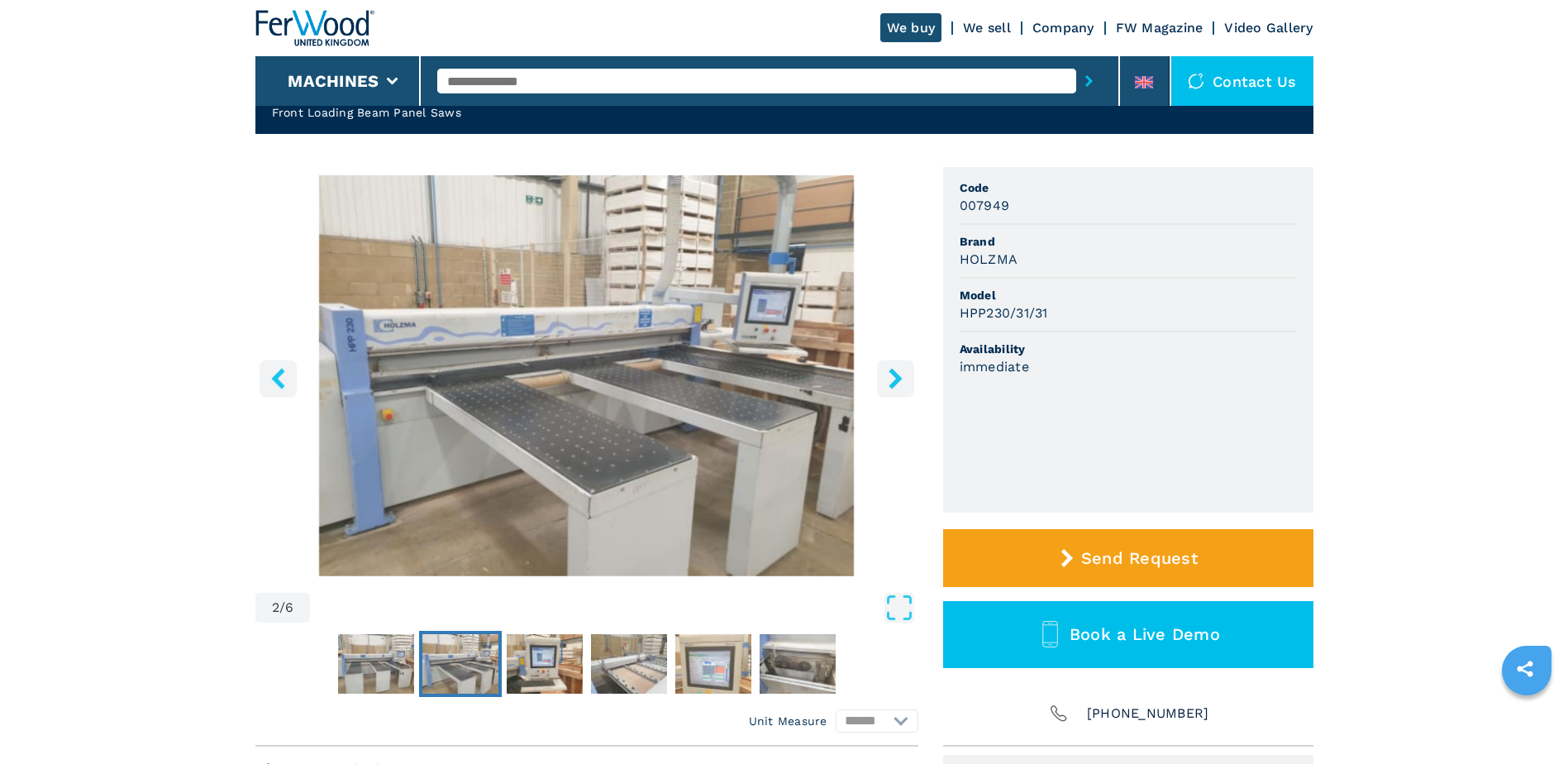
click at [880, 373] on button "right-button" at bounding box center [895, 378] width 37 height 37
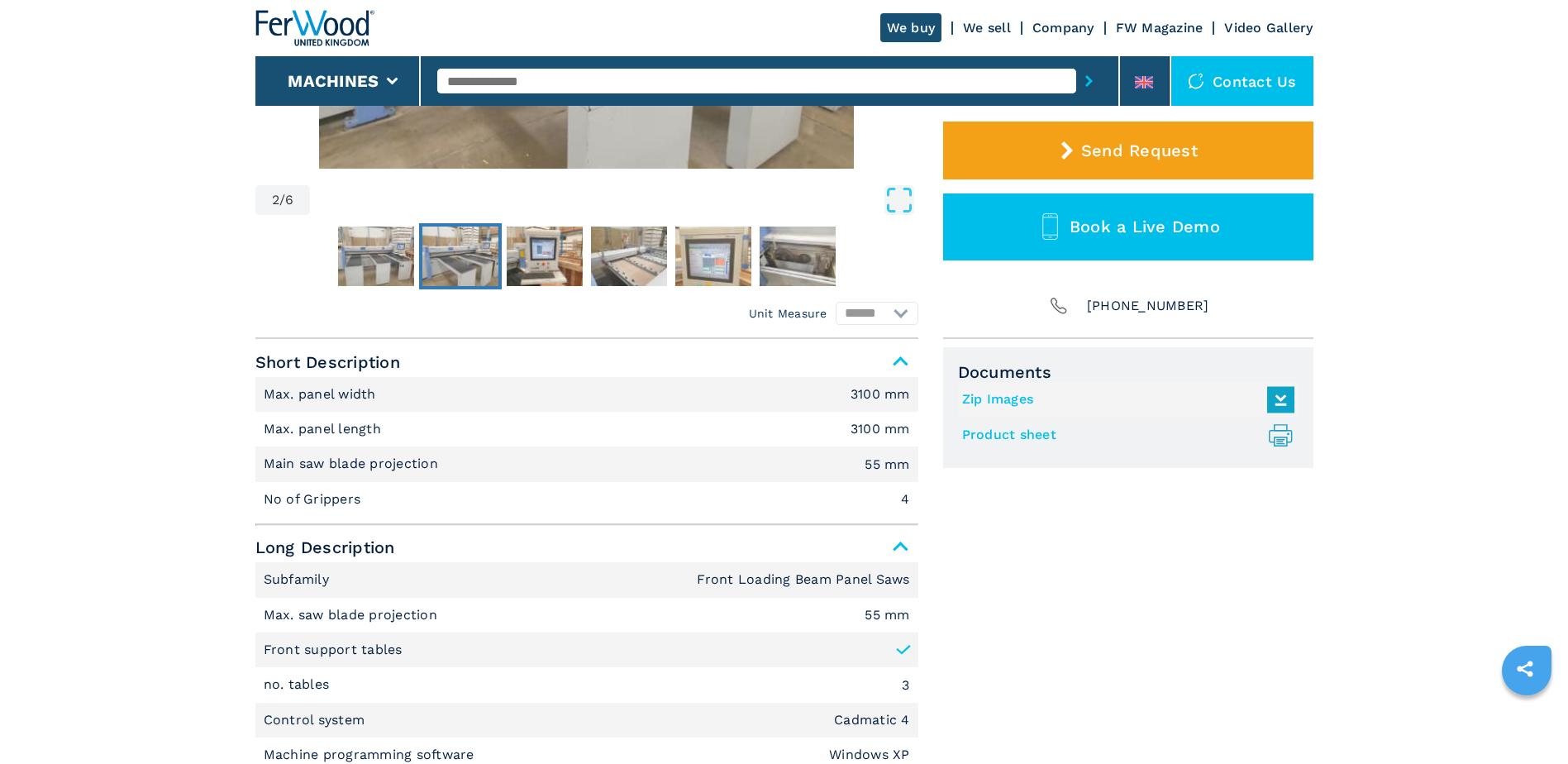
scroll to position [496, 0]
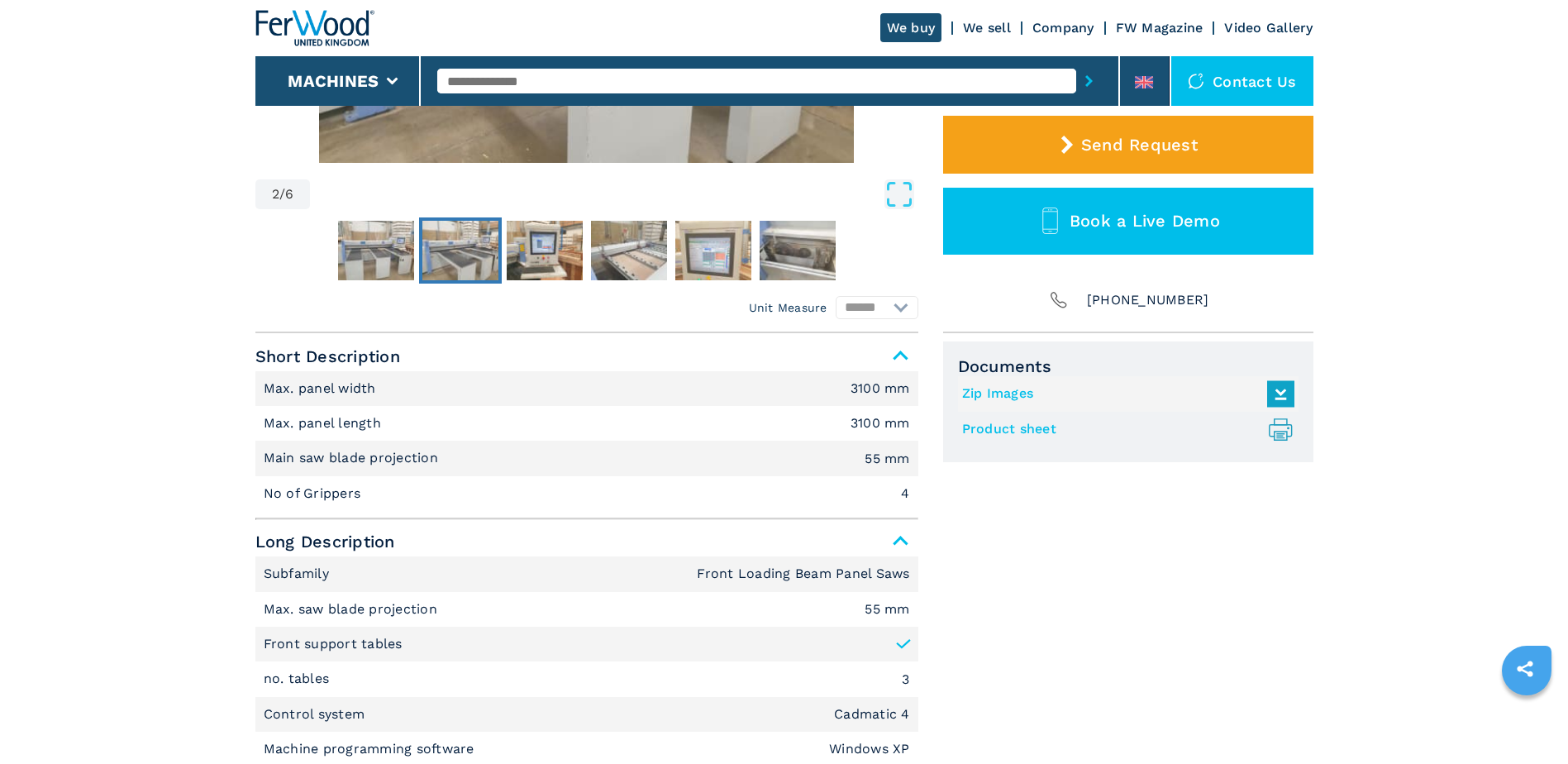
click at [1002, 428] on link "Product sheet .prefix__st0{stroke-linecap:round;stroke-linejoin:round}.prefix__…" at bounding box center [1123, 429] width 324 height 28
click at [1001, 391] on link "Zip Images" at bounding box center [1123, 393] width 324 height 28
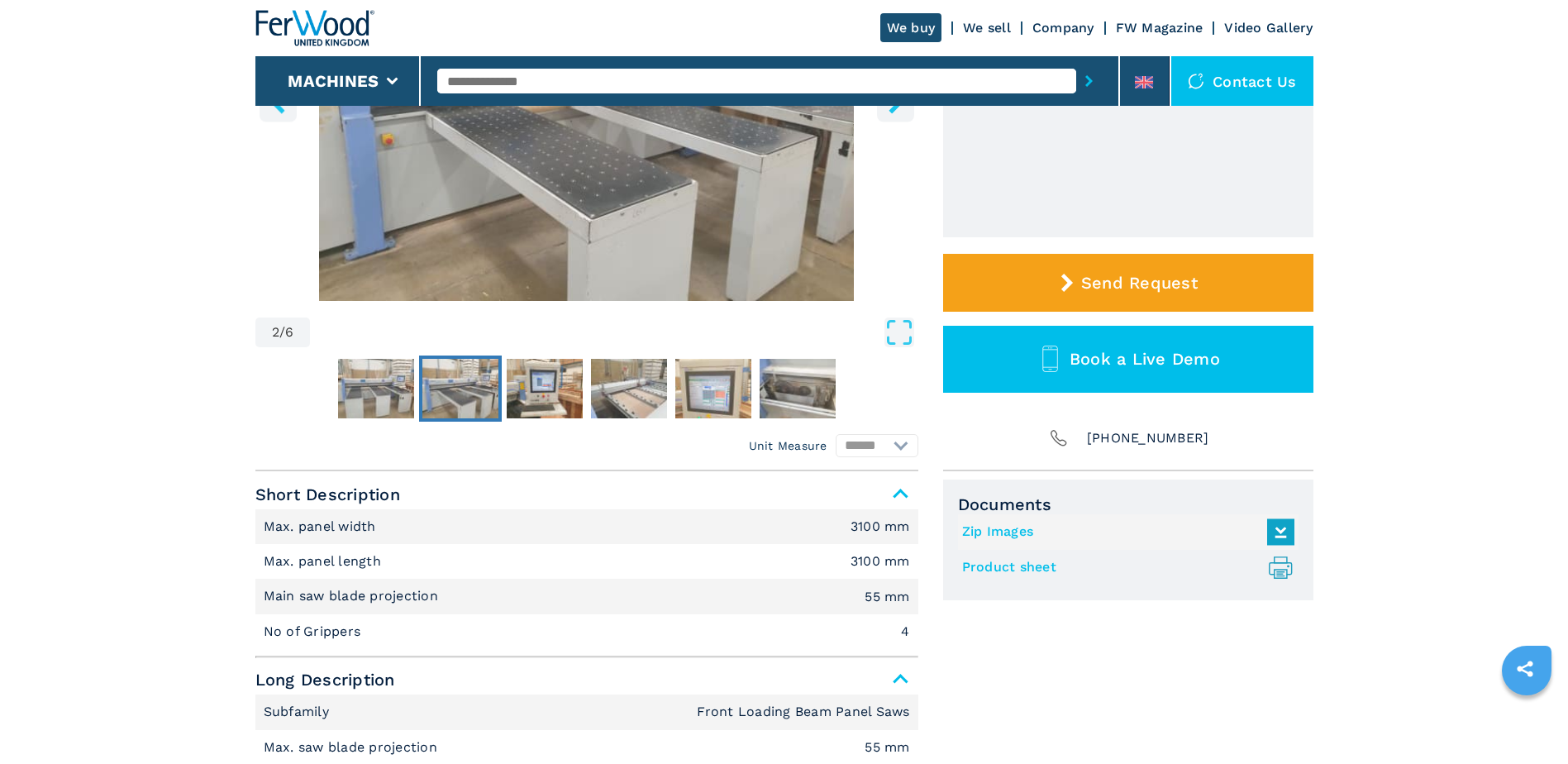
scroll to position [165, 0]
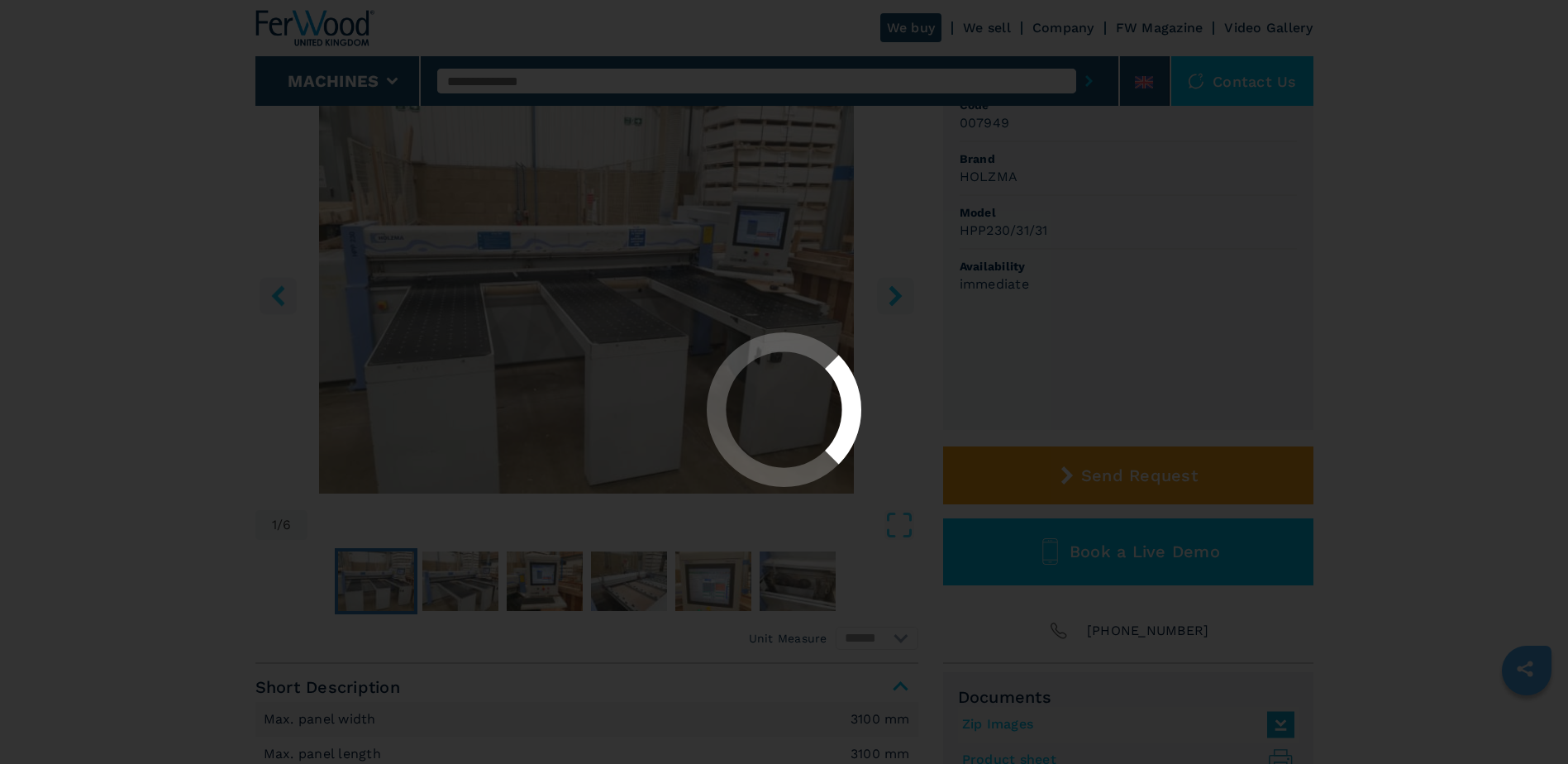
select select "**********"
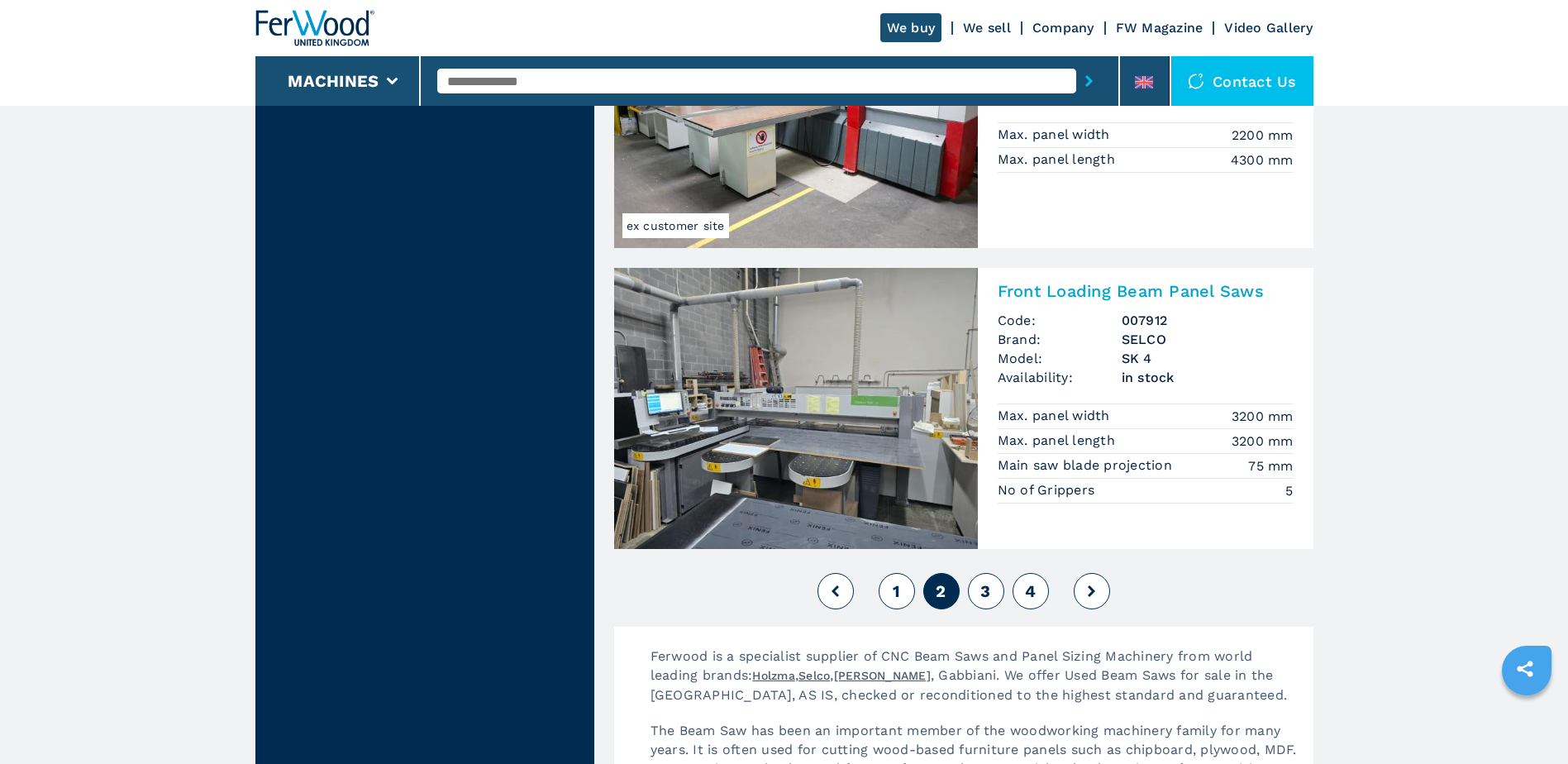
scroll to position [3674, 0]
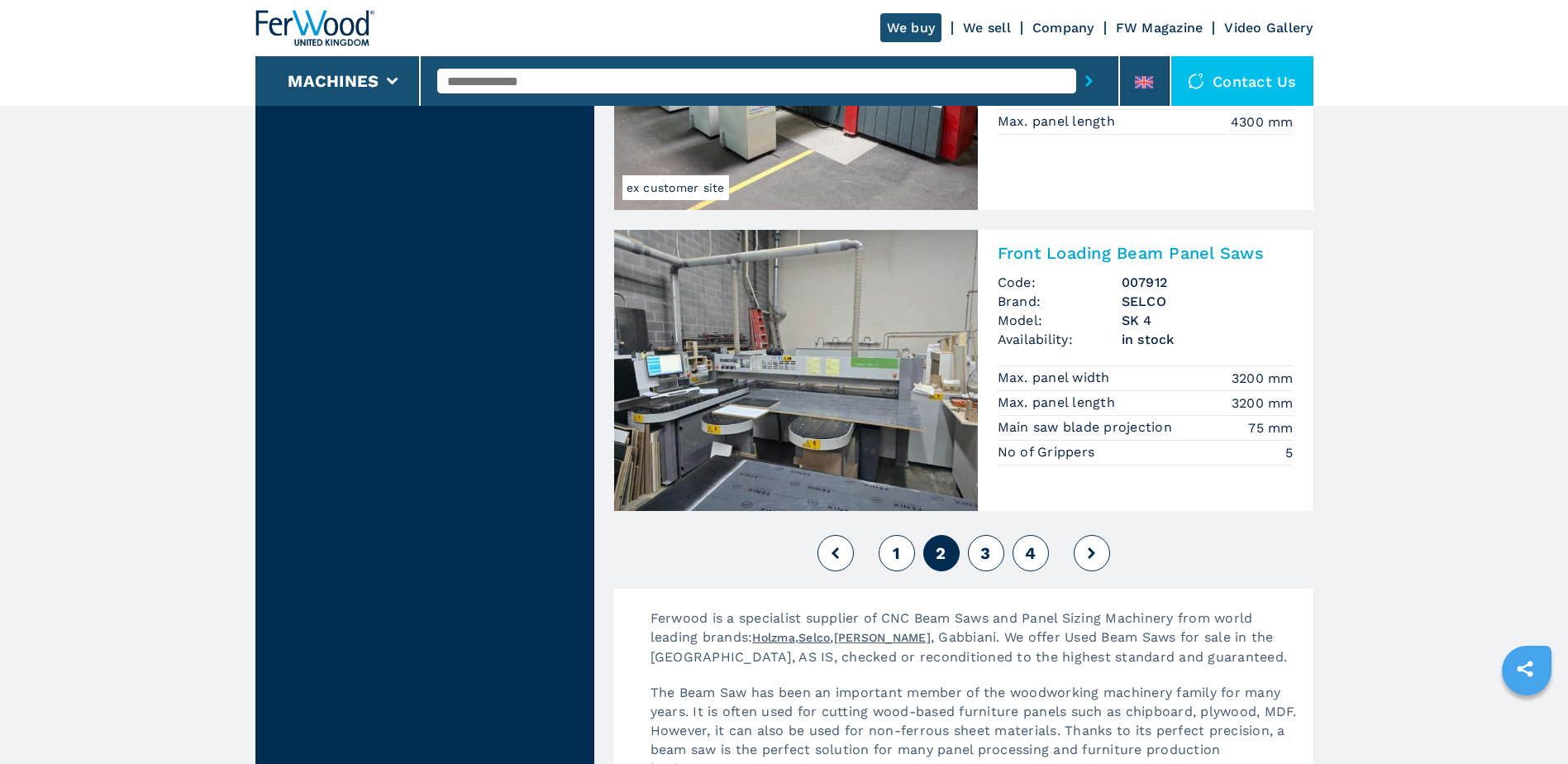
drag, startPoint x: 819, startPoint y: 355, endPoint x: 924, endPoint y: 352, distance: 105.0
click at [819, 355] on img at bounding box center [796, 370] width 364 height 281
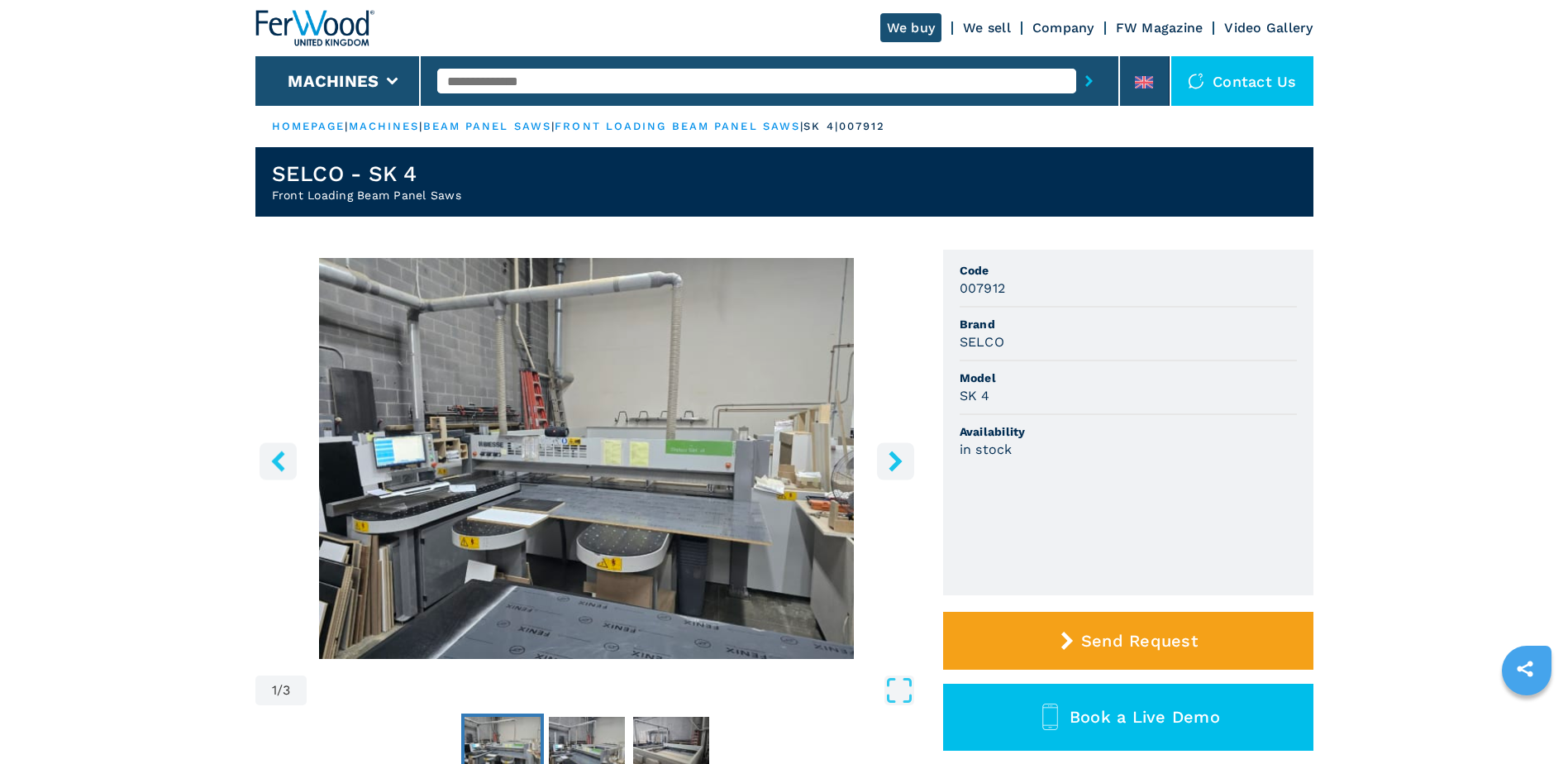
click at [902, 467] on icon "right-button" at bounding box center [895, 461] width 20 height 20
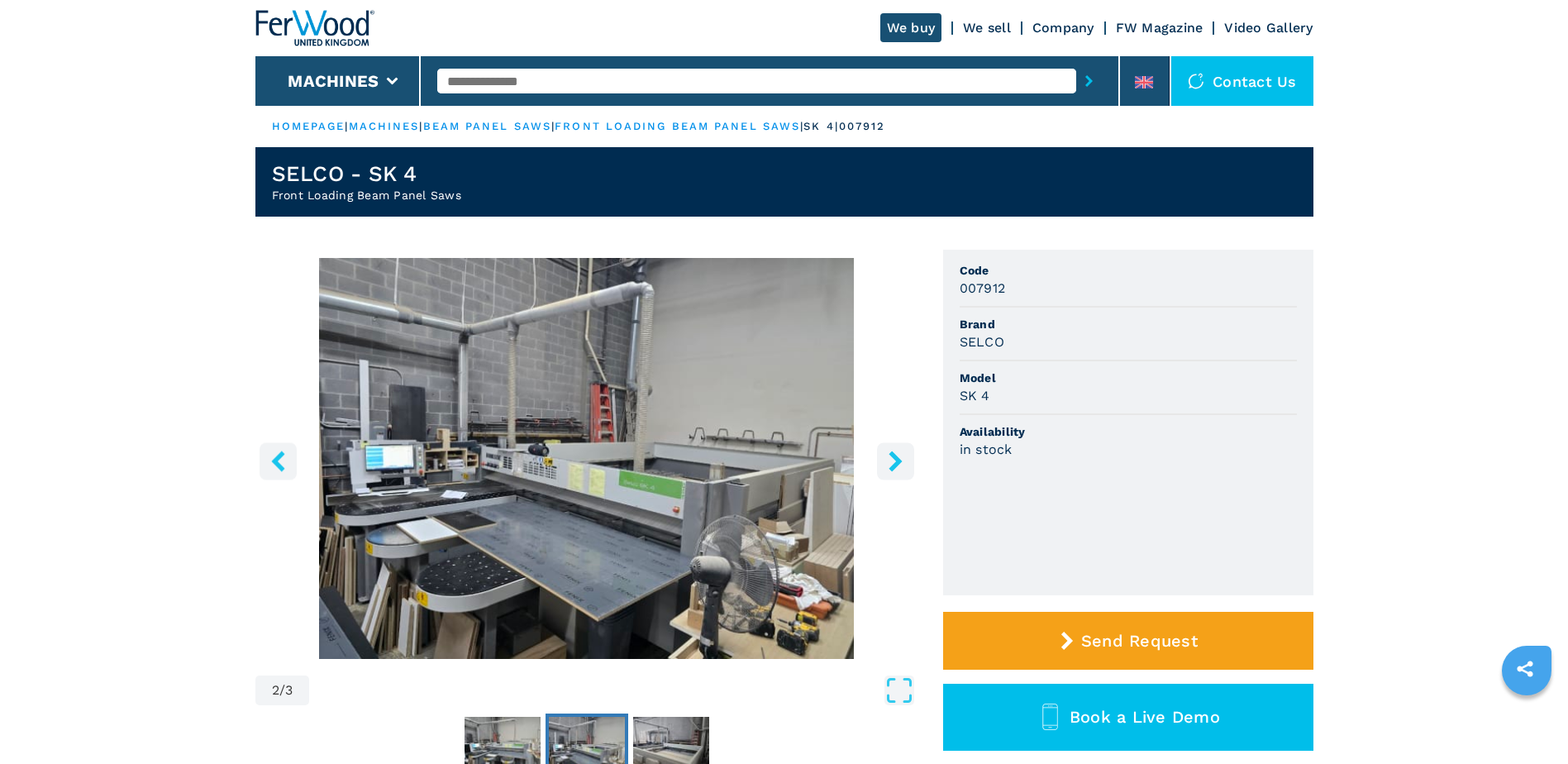
click at [902, 467] on icon "right-button" at bounding box center [895, 461] width 20 height 20
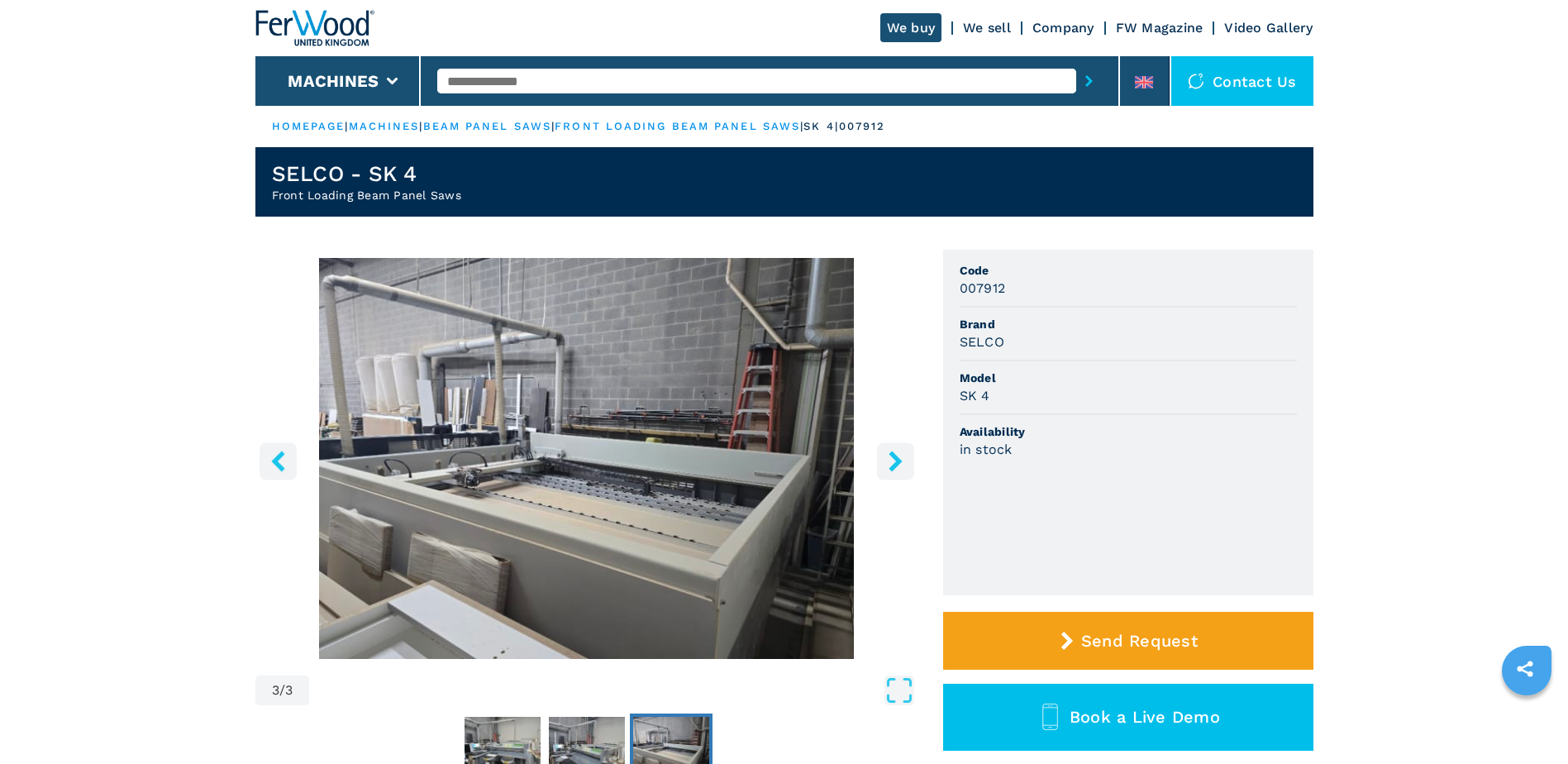
click at [902, 467] on icon "right-button" at bounding box center [895, 461] width 20 height 20
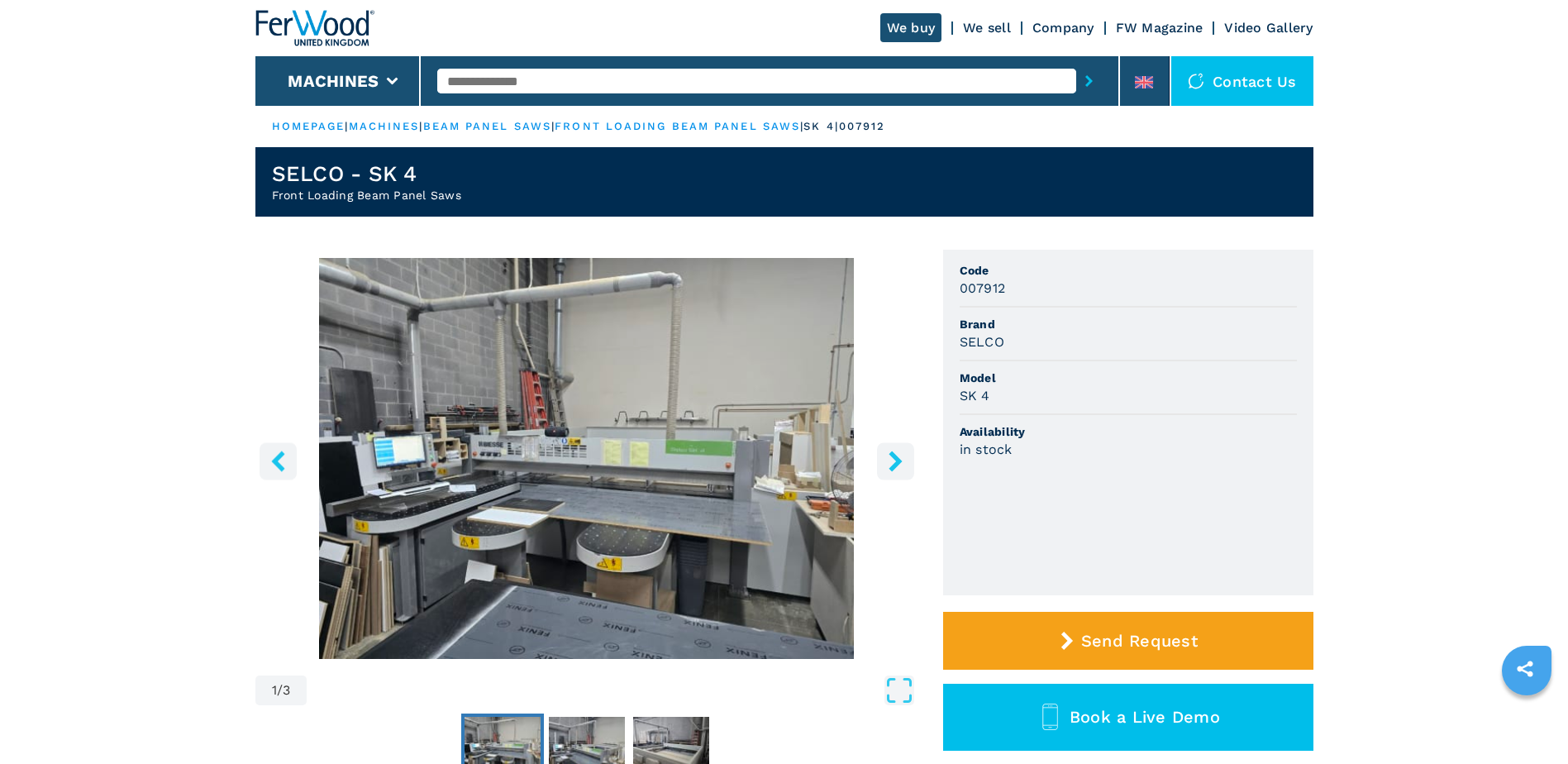
click at [902, 467] on icon "right-button" at bounding box center [895, 461] width 20 height 20
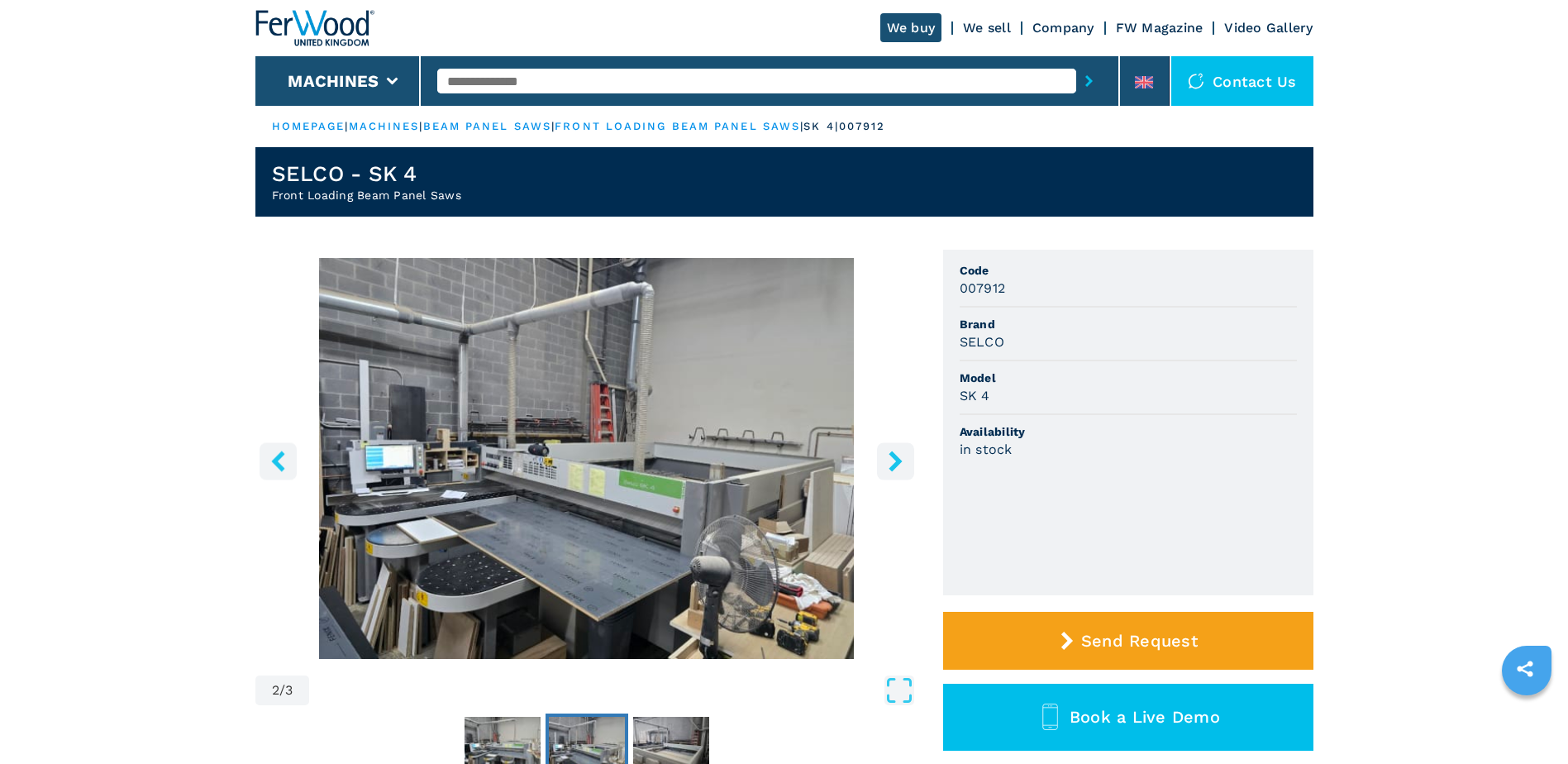
click at [902, 467] on icon "right-button" at bounding box center [895, 461] width 20 height 20
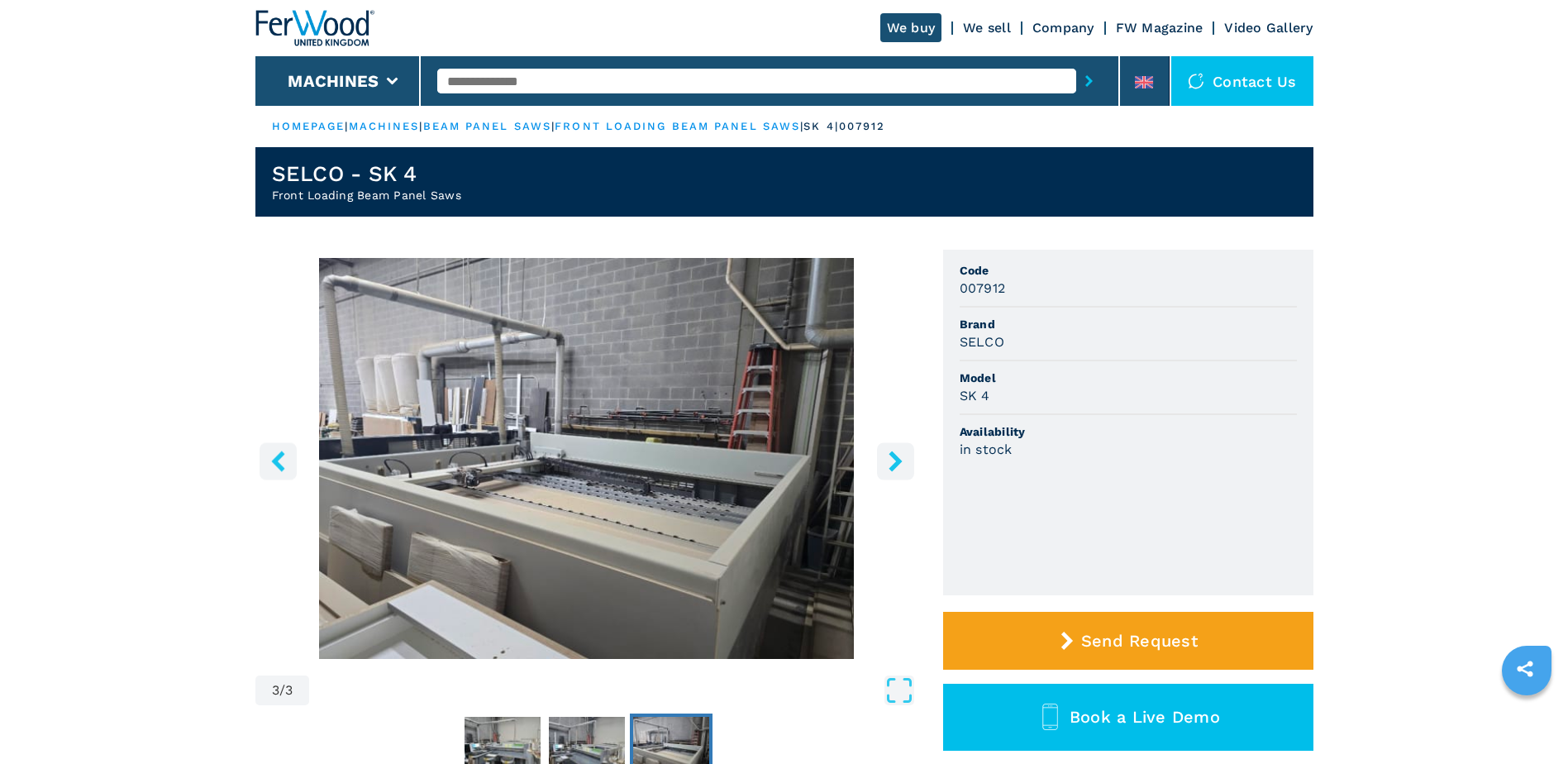
click at [902, 467] on icon "right-button" at bounding box center [895, 461] width 20 height 20
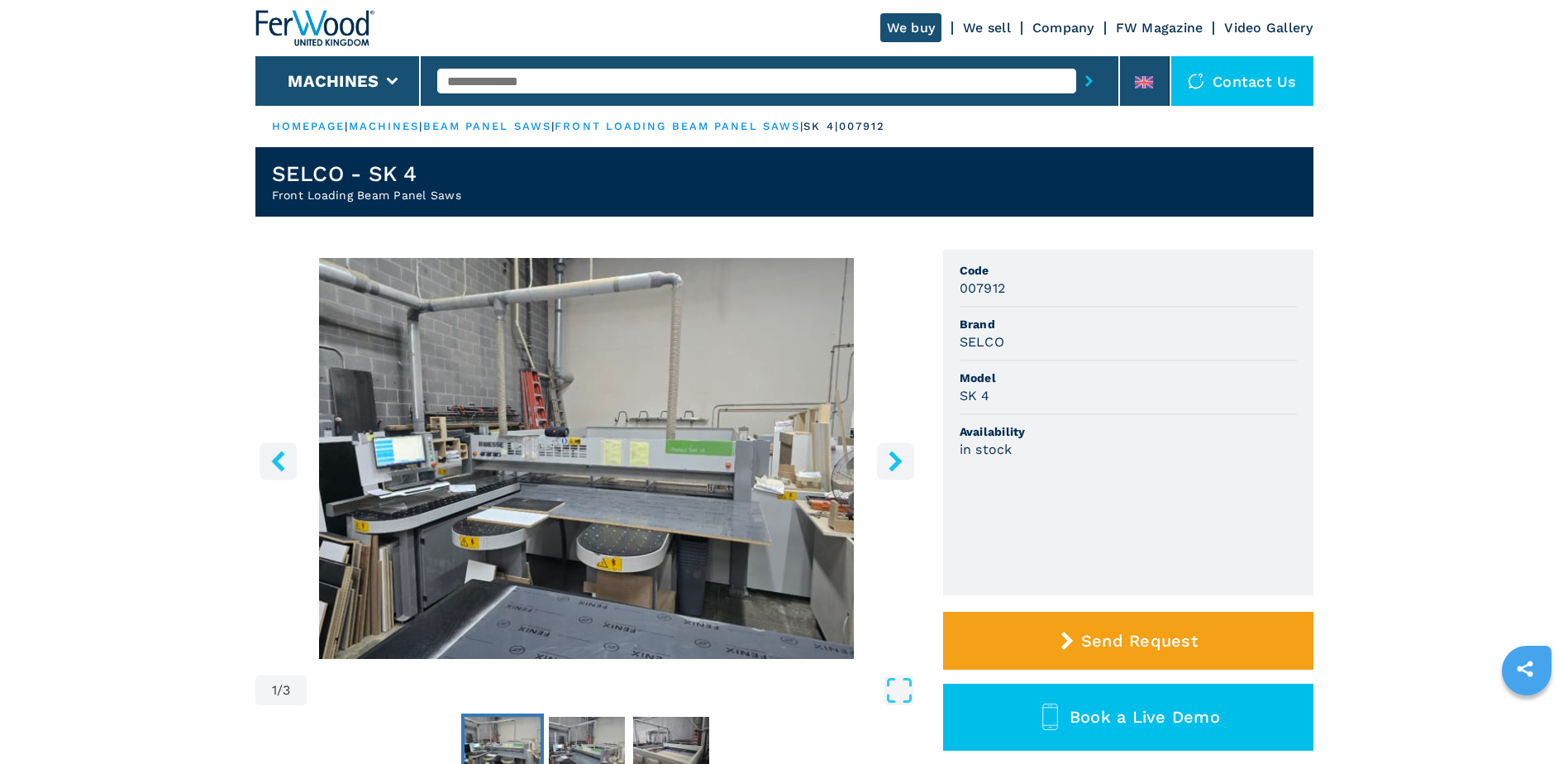
click at [902, 467] on icon "right-button" at bounding box center [895, 461] width 20 height 20
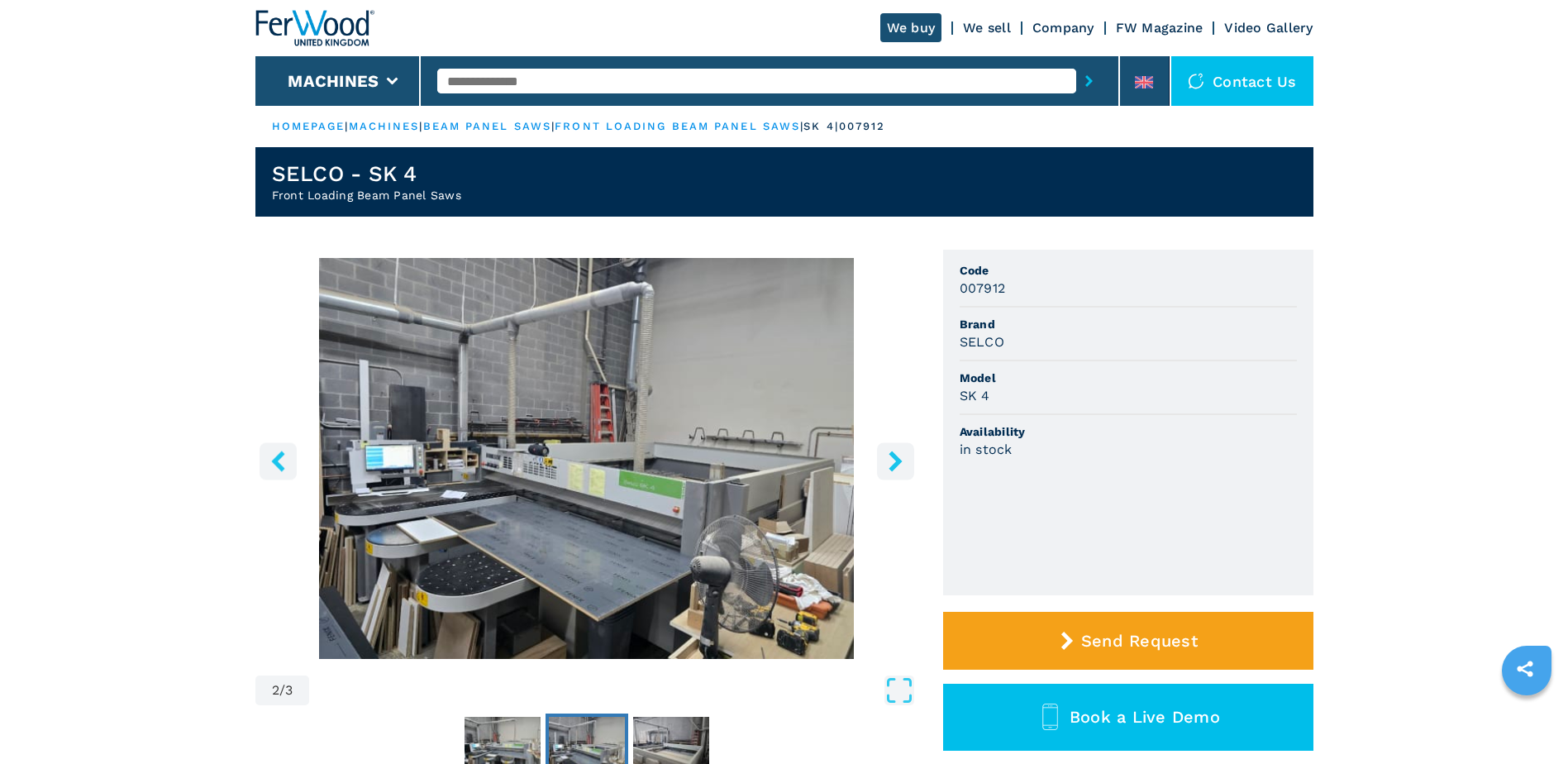
click at [902, 467] on icon "right-button" at bounding box center [895, 461] width 20 height 20
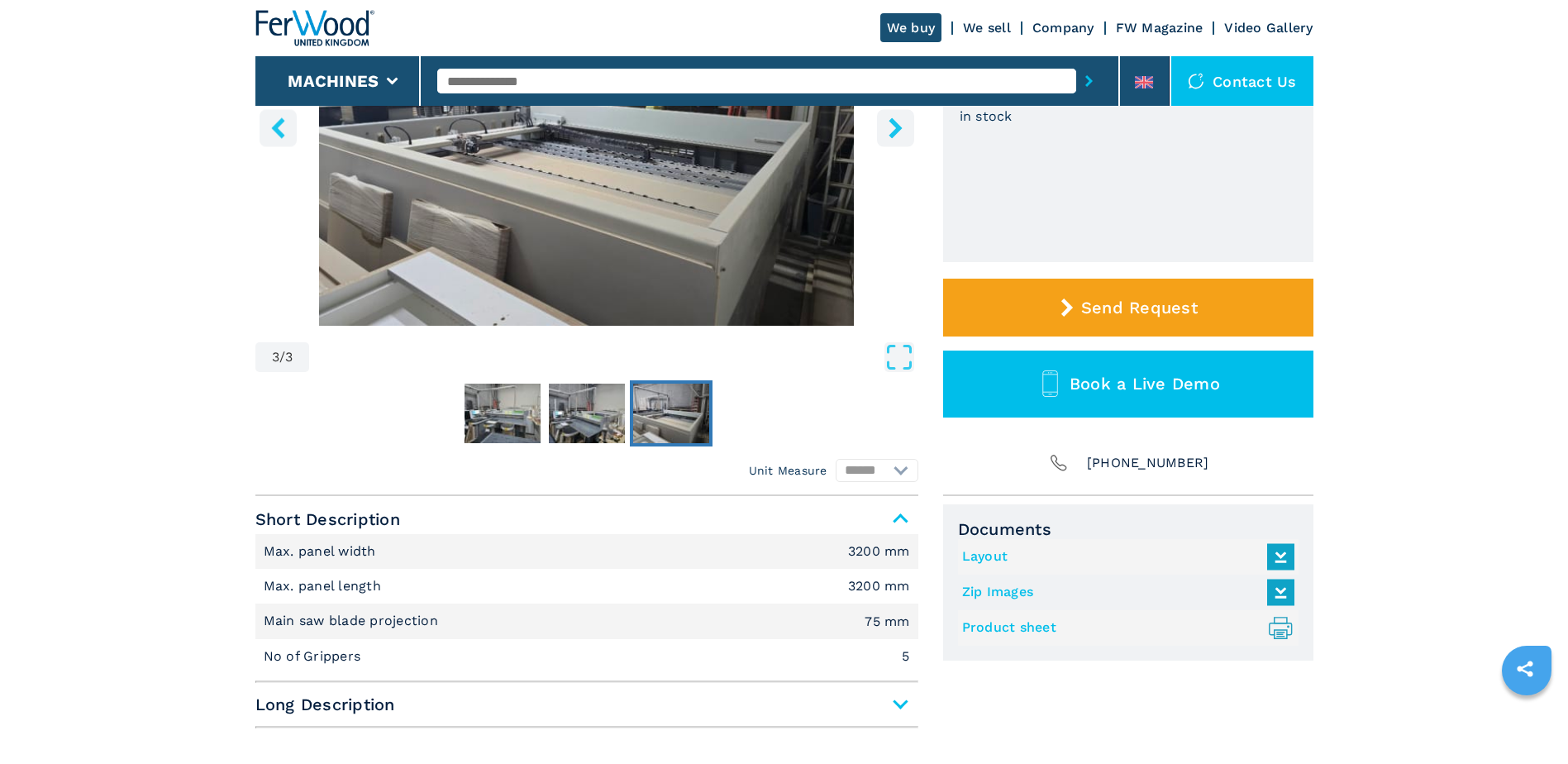
scroll to position [331, 0]
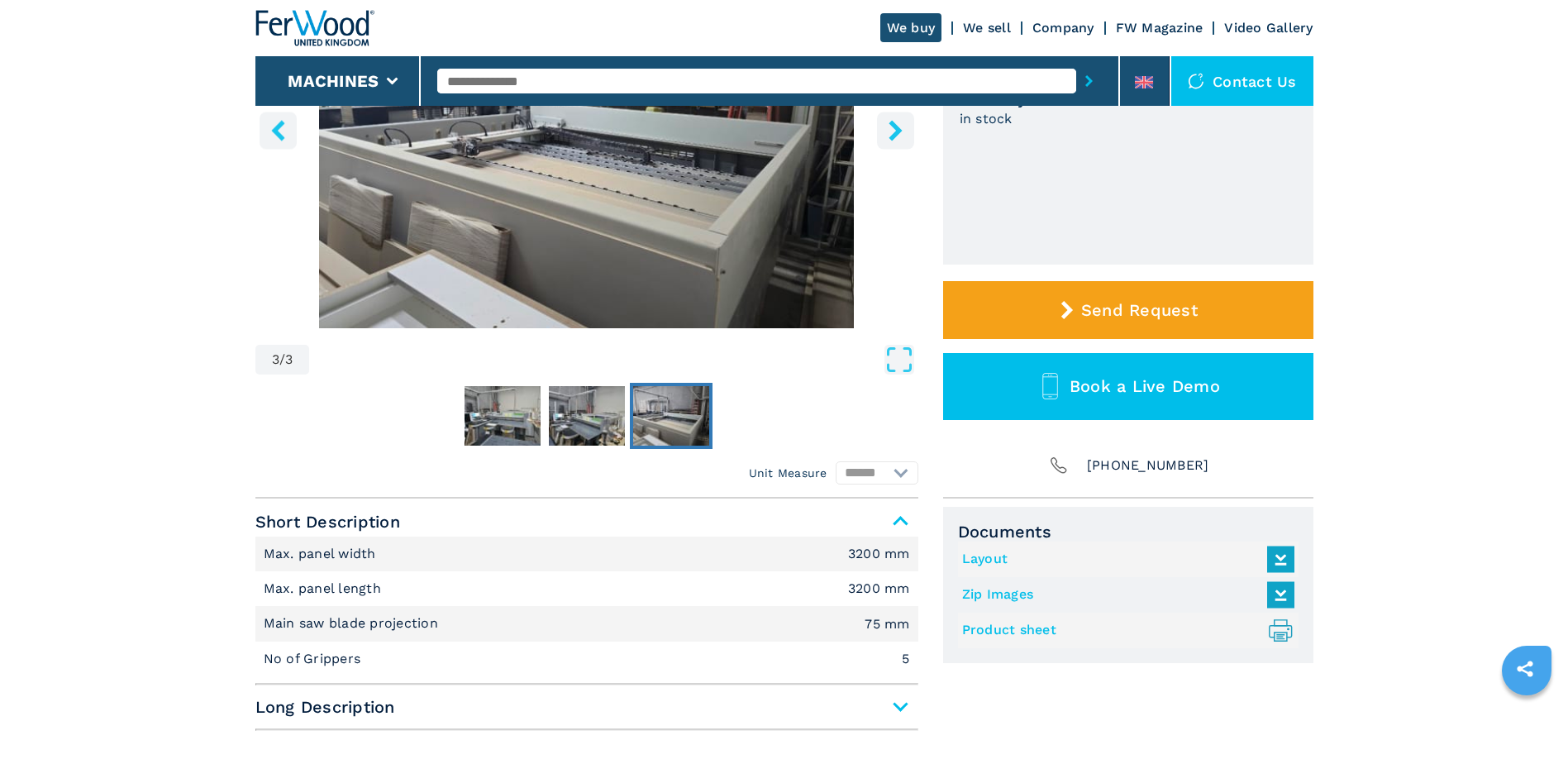
click at [984, 555] on link "Layout" at bounding box center [1123, 559] width 324 height 28
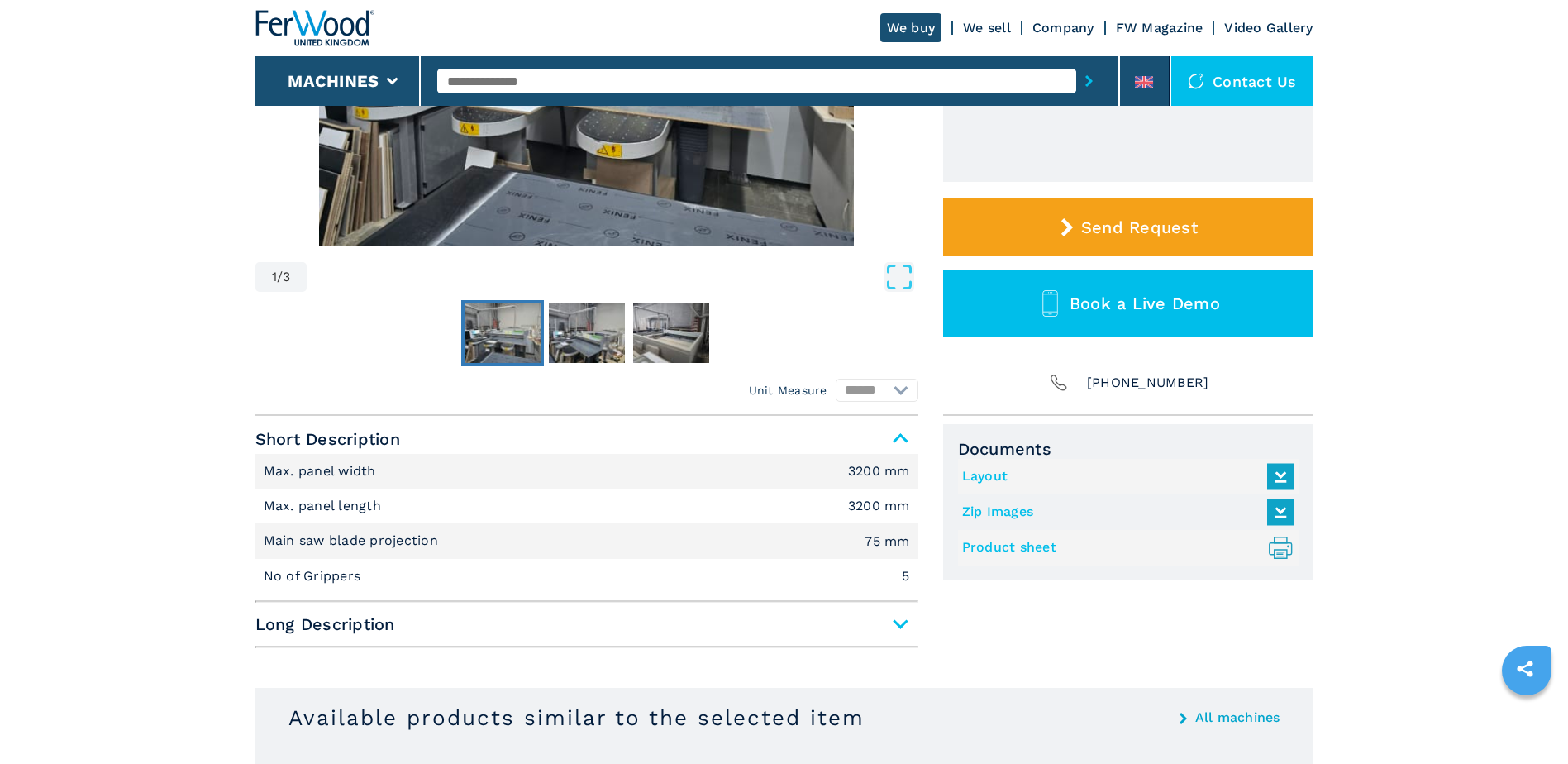
scroll to position [592, 0]
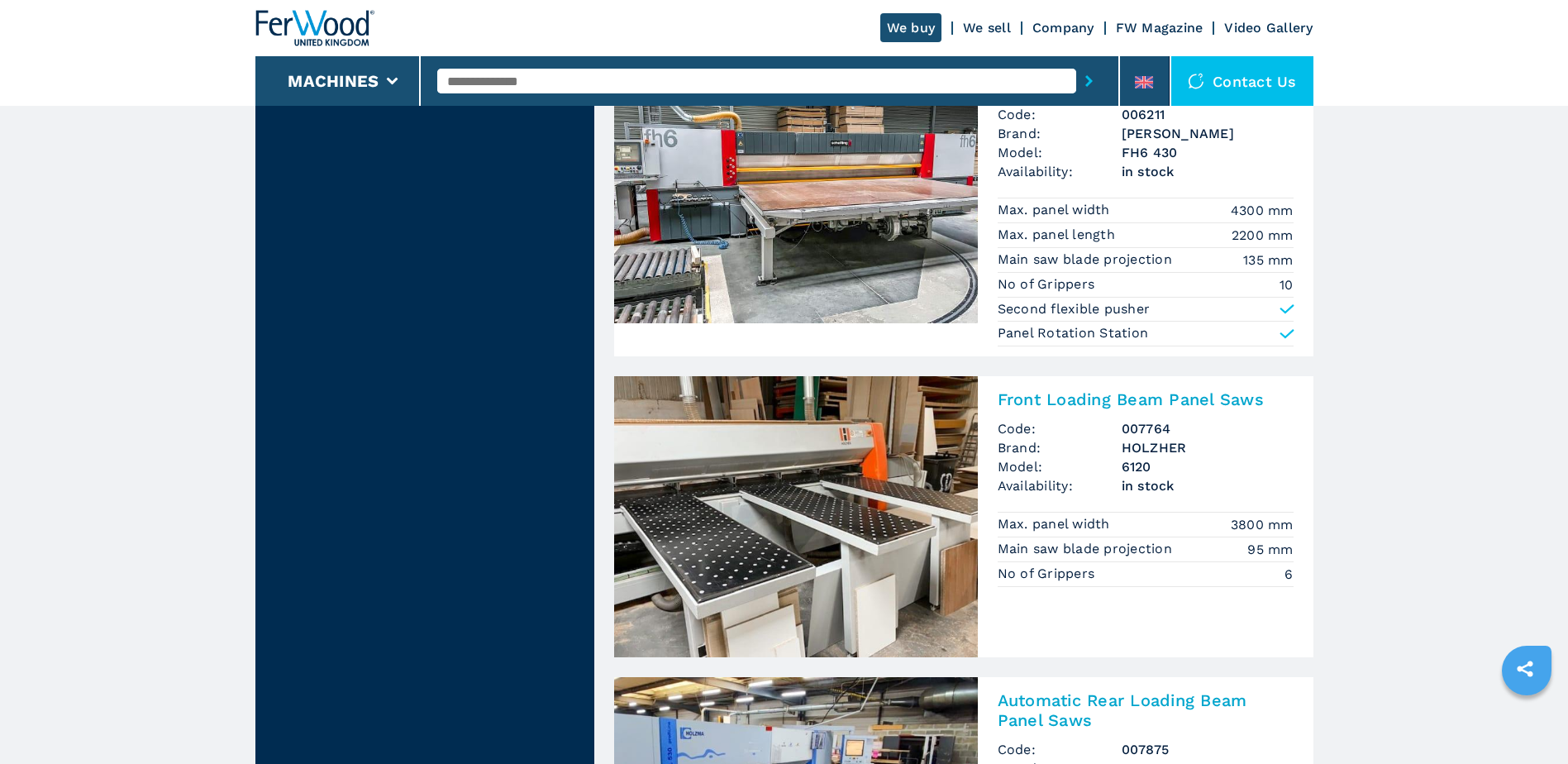
scroll to position [1818, 0]
